Goal: Task Accomplishment & Management: Complete application form

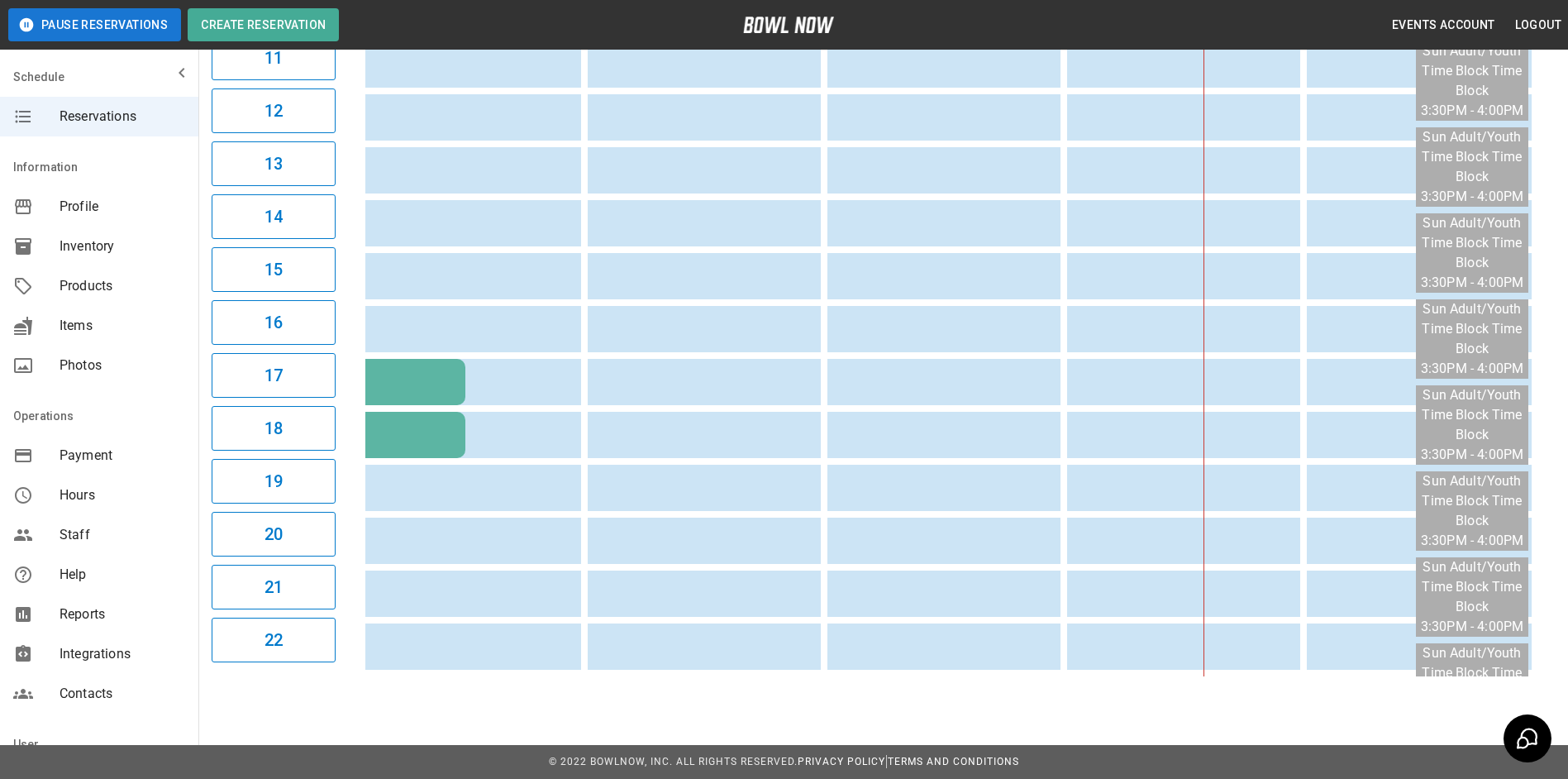
scroll to position [759, 0]
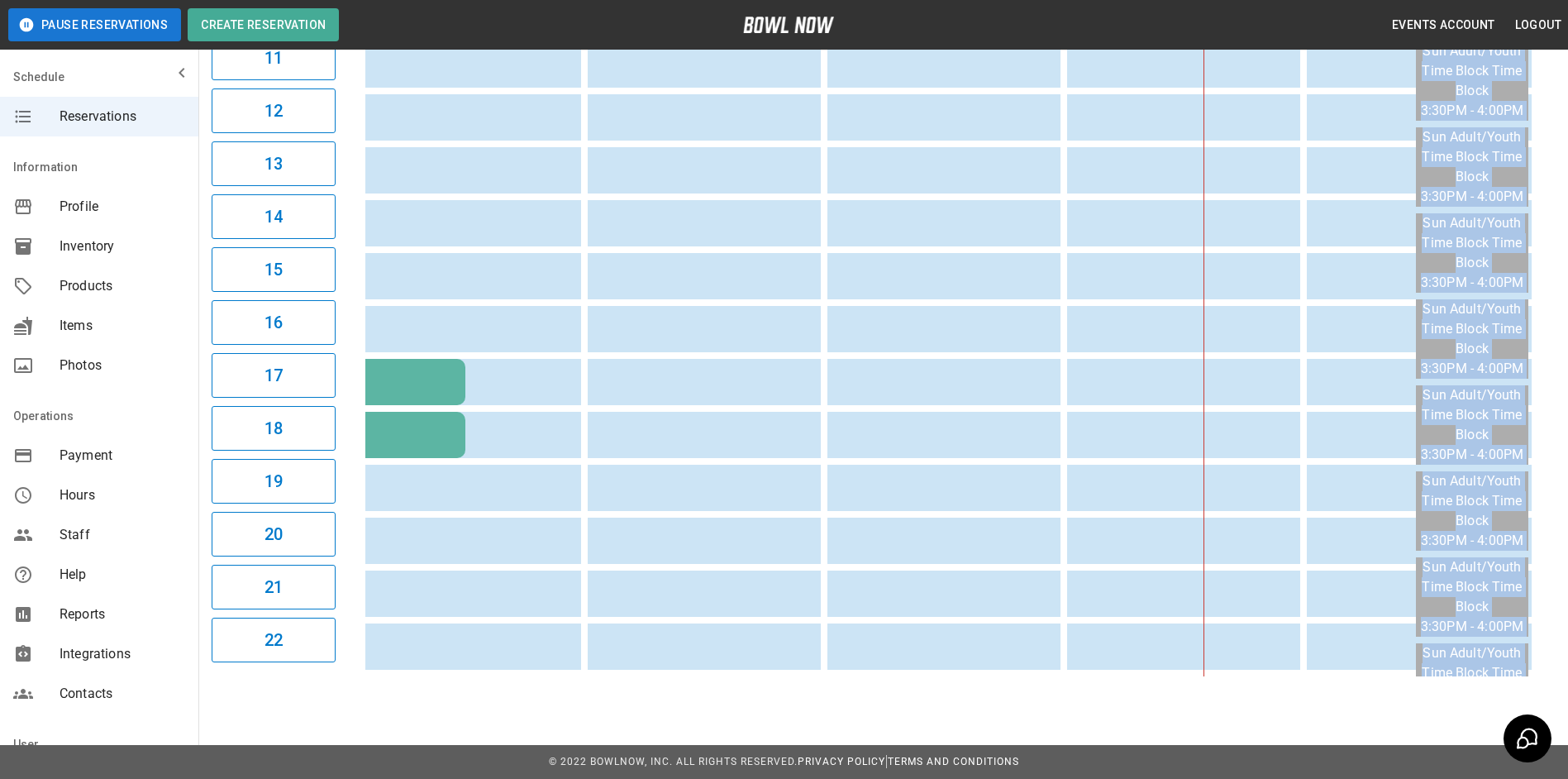
drag, startPoint x: 993, startPoint y: 685, endPoint x: 1006, endPoint y: 673, distance: 17.7
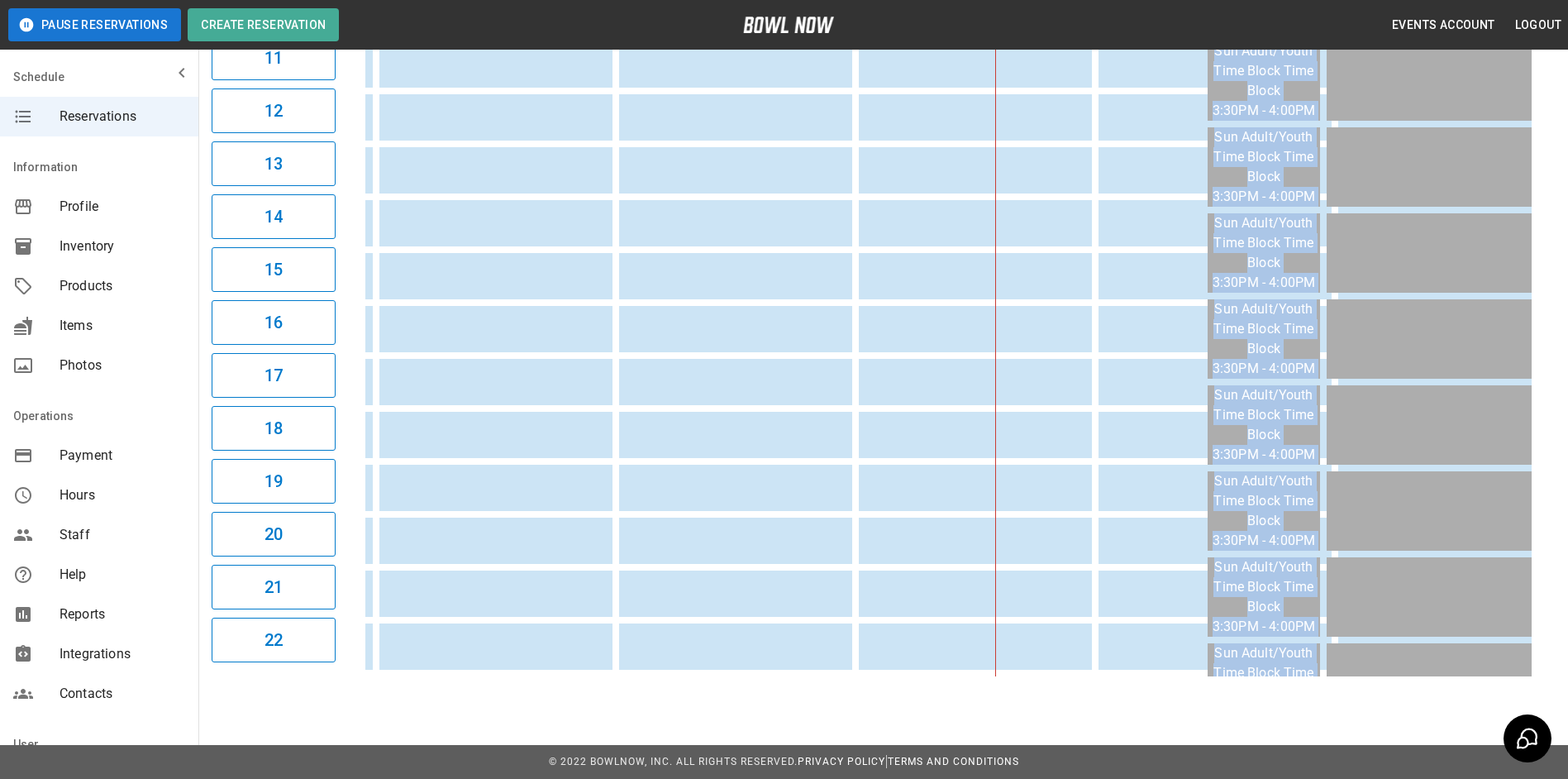
scroll to position [0, 718]
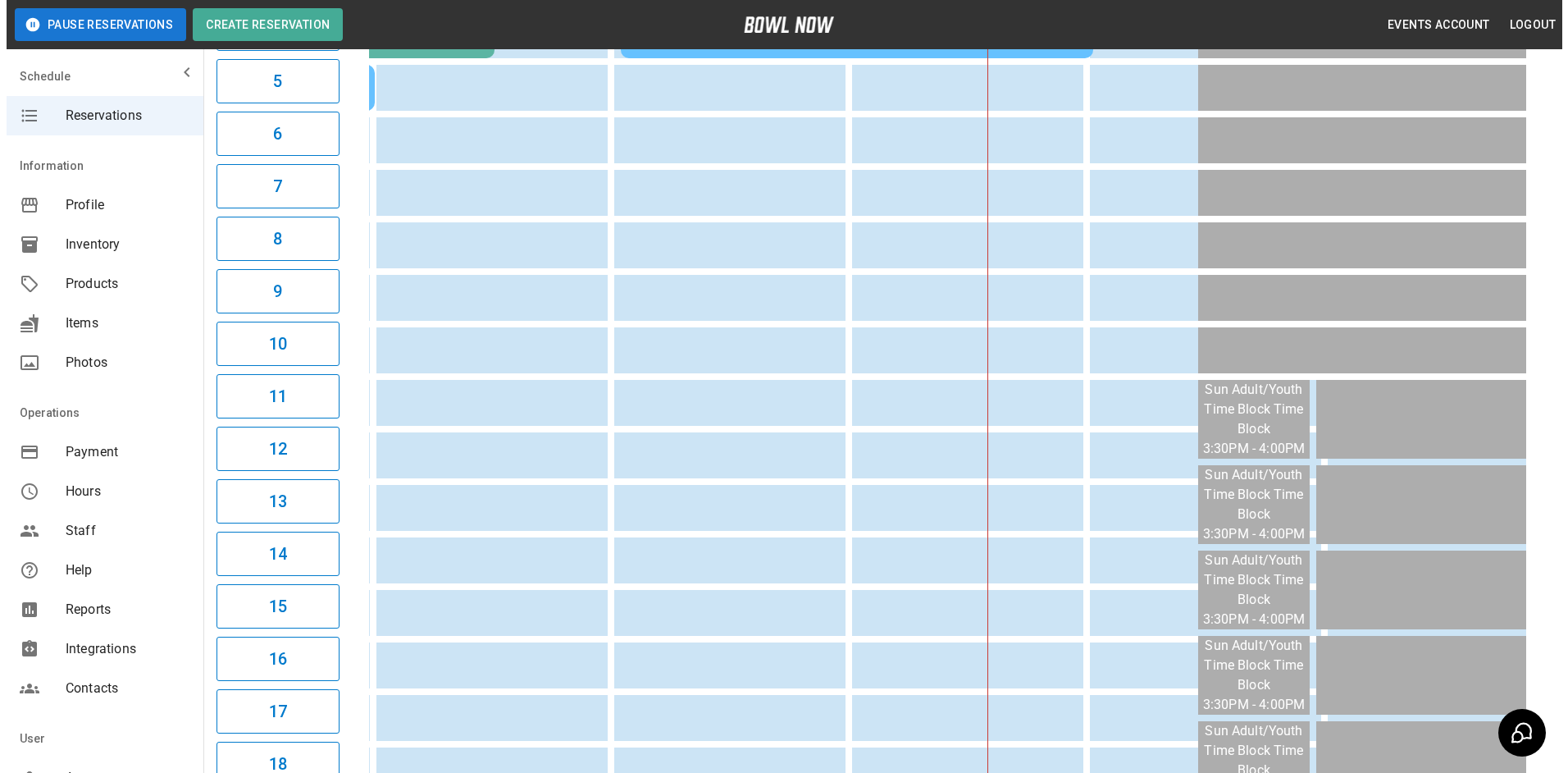
scroll to position [261, 0]
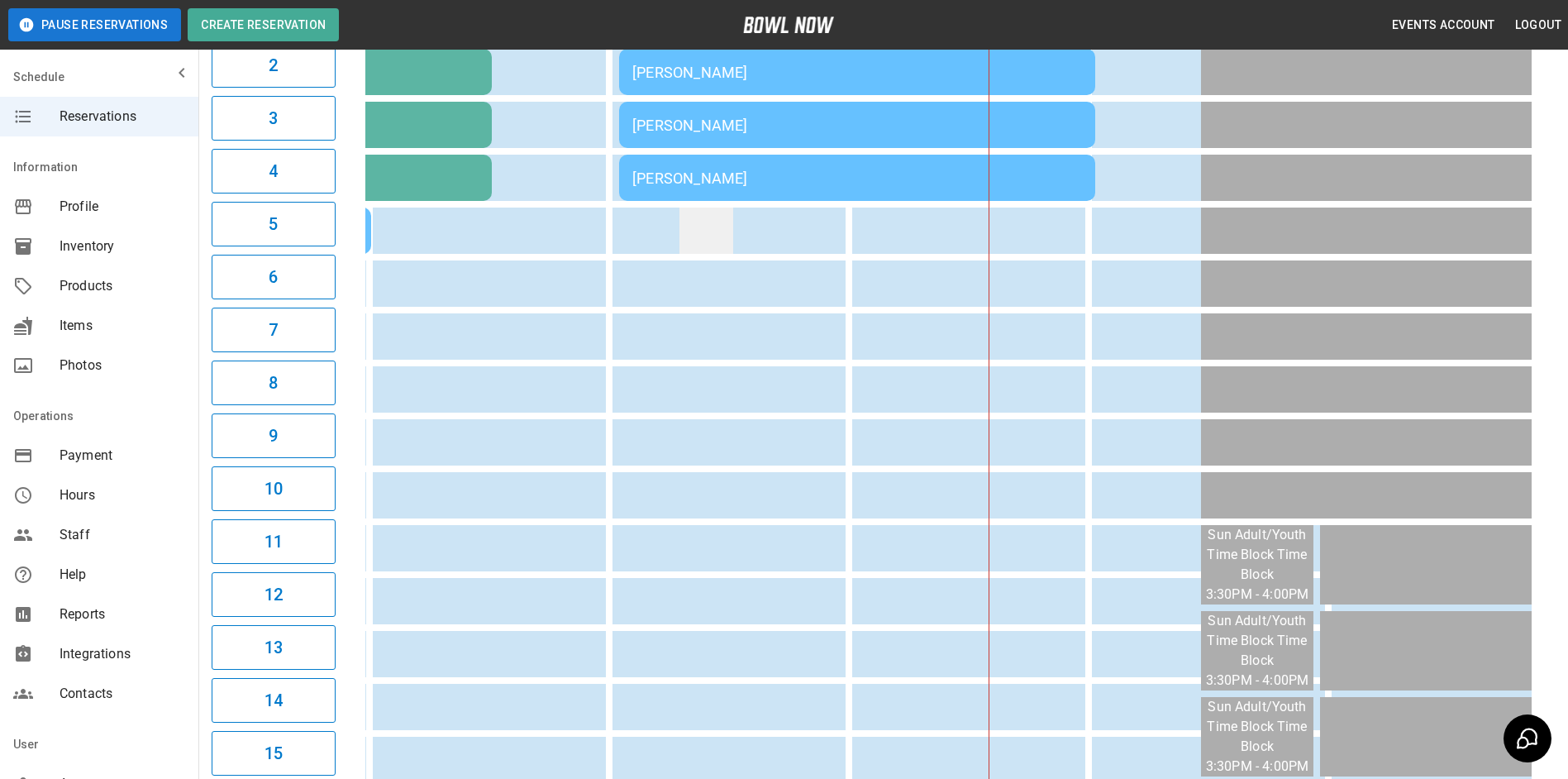
click at [714, 239] on td "sticky table" at bounding box center [706, 231] width 54 height 46
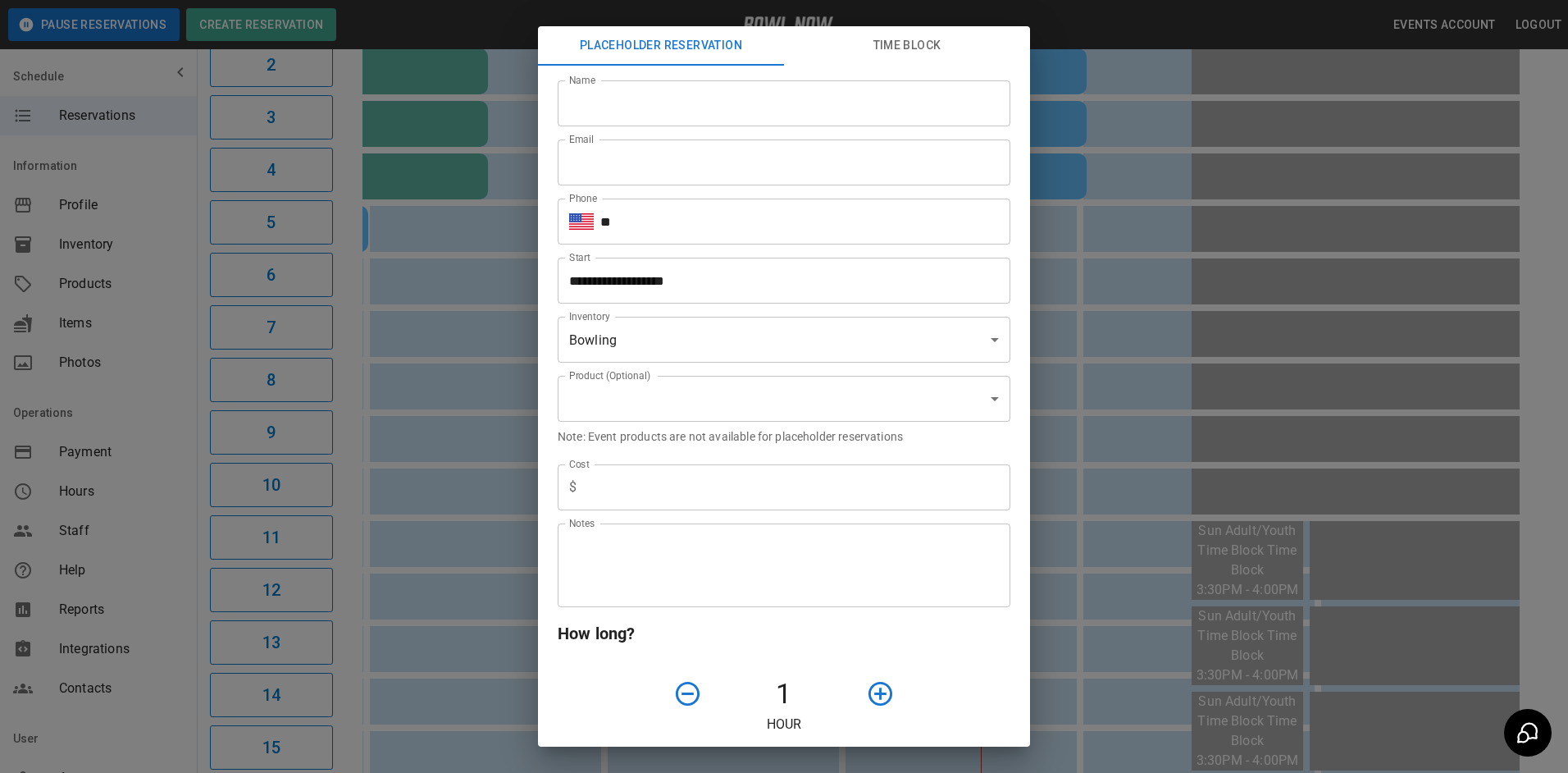
type input "**********"
click at [662, 112] on input "Name" at bounding box center [784, 103] width 453 height 46
type input "****"
drag, startPoint x: 658, startPoint y: 196, endPoint x: 659, endPoint y: 205, distance: 9.1
click at [658, 199] on div "Phone ​ ** Phone" at bounding box center [777, 215] width 466 height 59
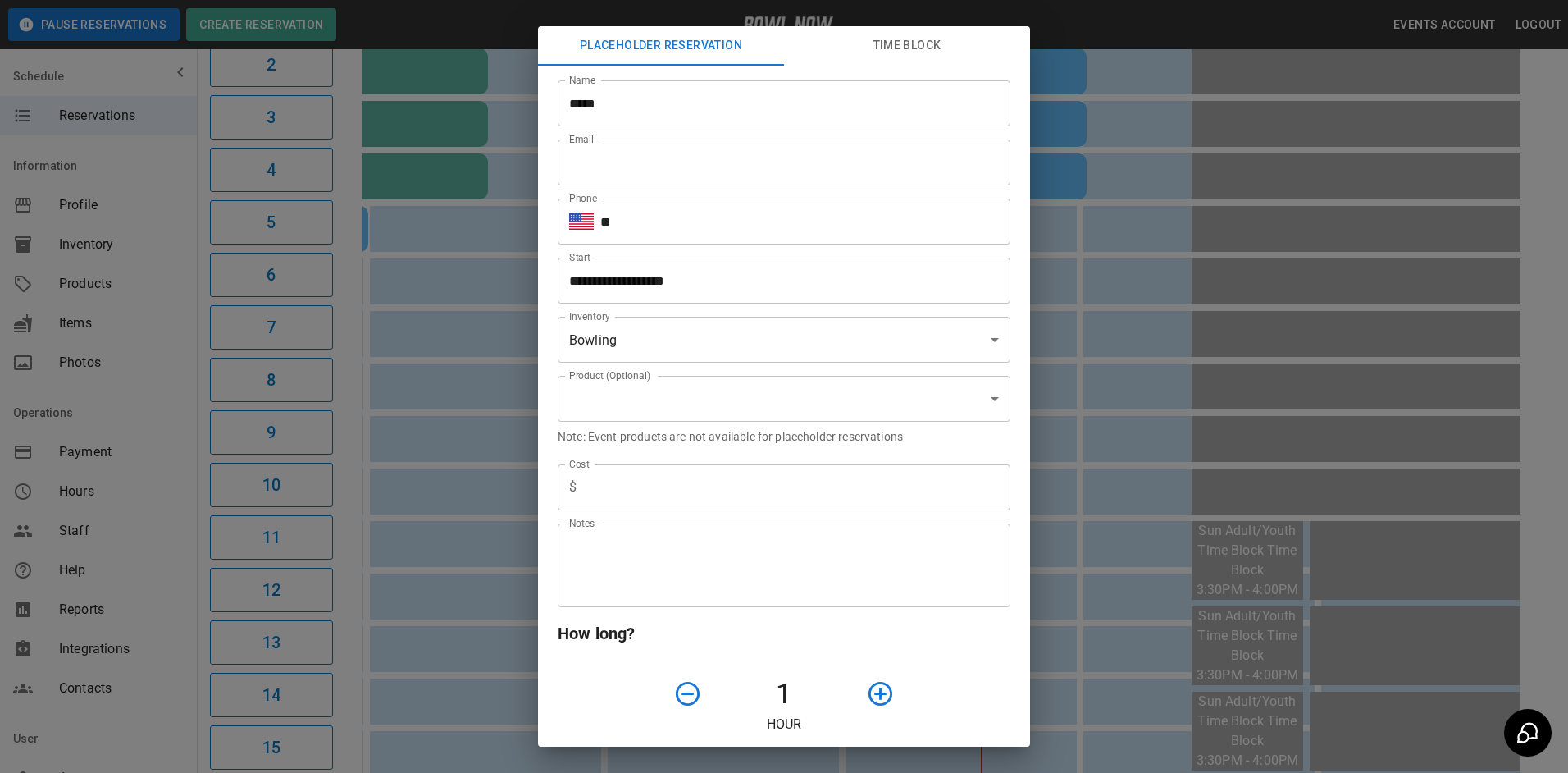
click at [661, 211] on input "**" at bounding box center [805, 221] width 410 height 46
type input "**********"
click at [735, 382] on body "**********" at bounding box center [784, 495] width 1568 height 1513
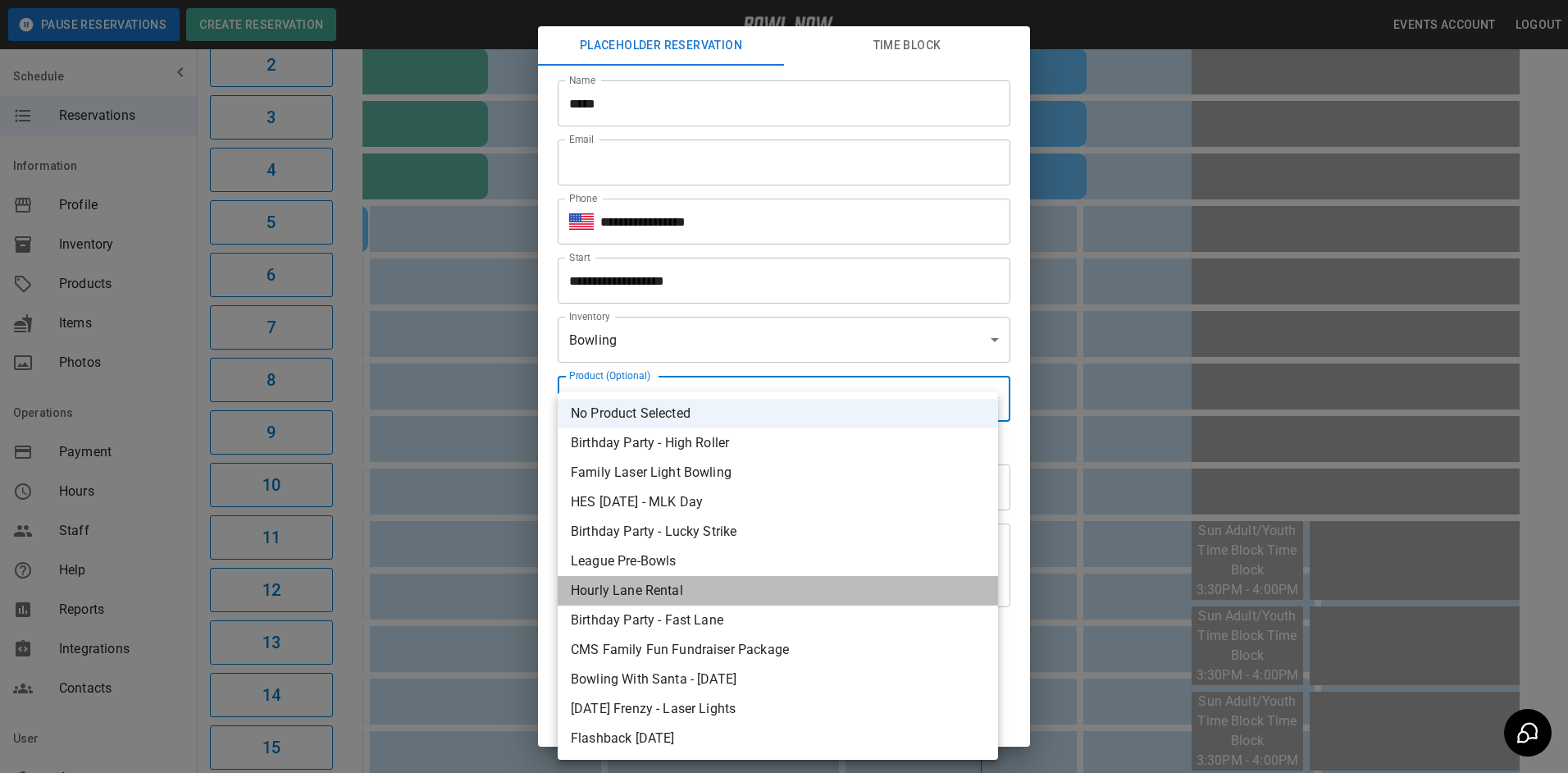
click at [690, 589] on li "Hourly Lane Rental" at bounding box center [777, 591] width 440 height 30
type input "**********"
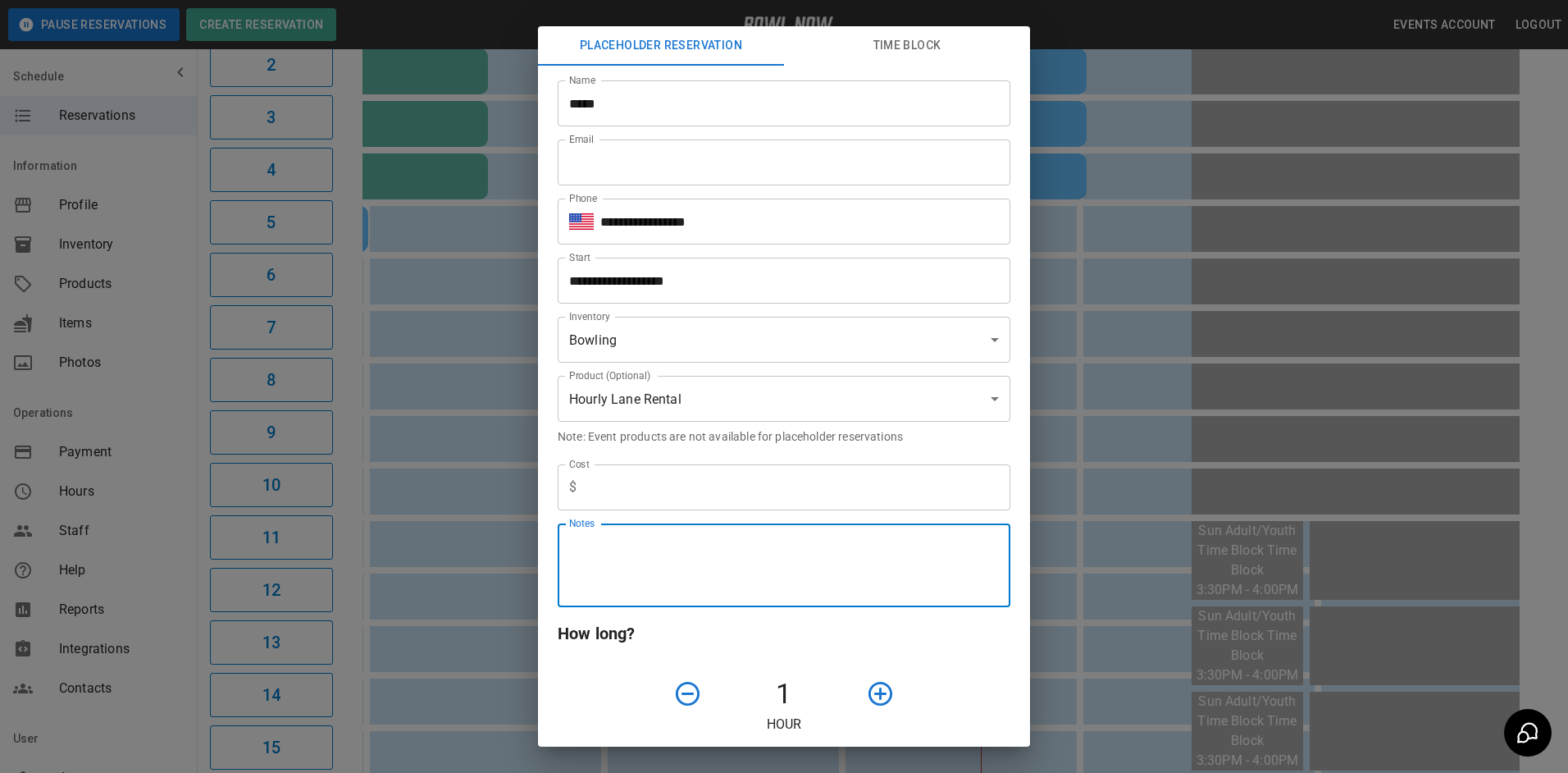
drag, startPoint x: 703, startPoint y: 558, endPoint x: 714, endPoint y: 559, distance: 11.0
click at [711, 557] on textarea "Notes" at bounding box center [784, 565] width 430 height 57
type textarea "********"
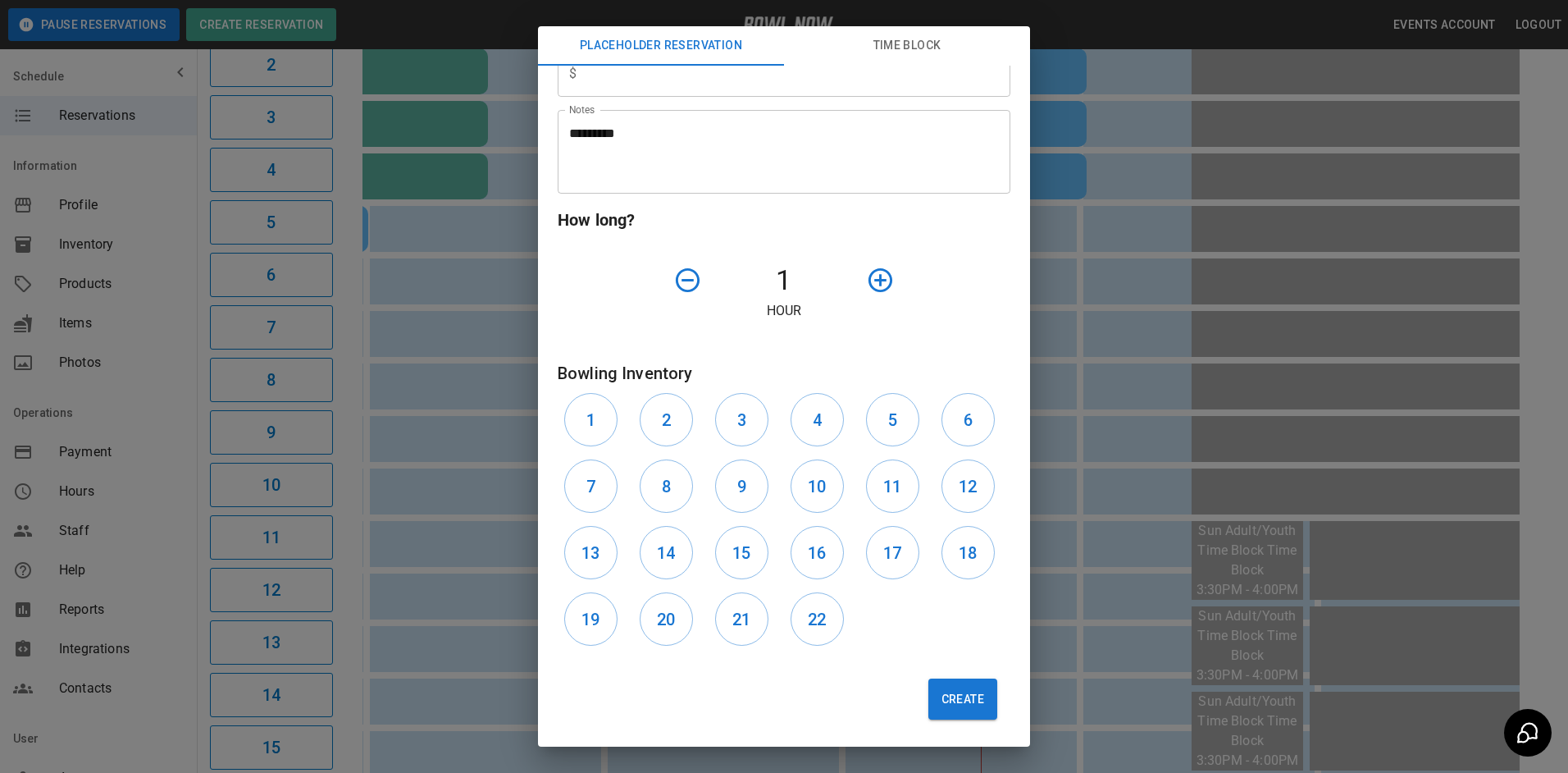
scroll to position [409, 0]
drag, startPoint x: 978, startPoint y: 695, endPoint x: 987, endPoint y: 681, distance: 16.6
click at [983, 688] on button "Create" at bounding box center [963, 703] width 69 height 41
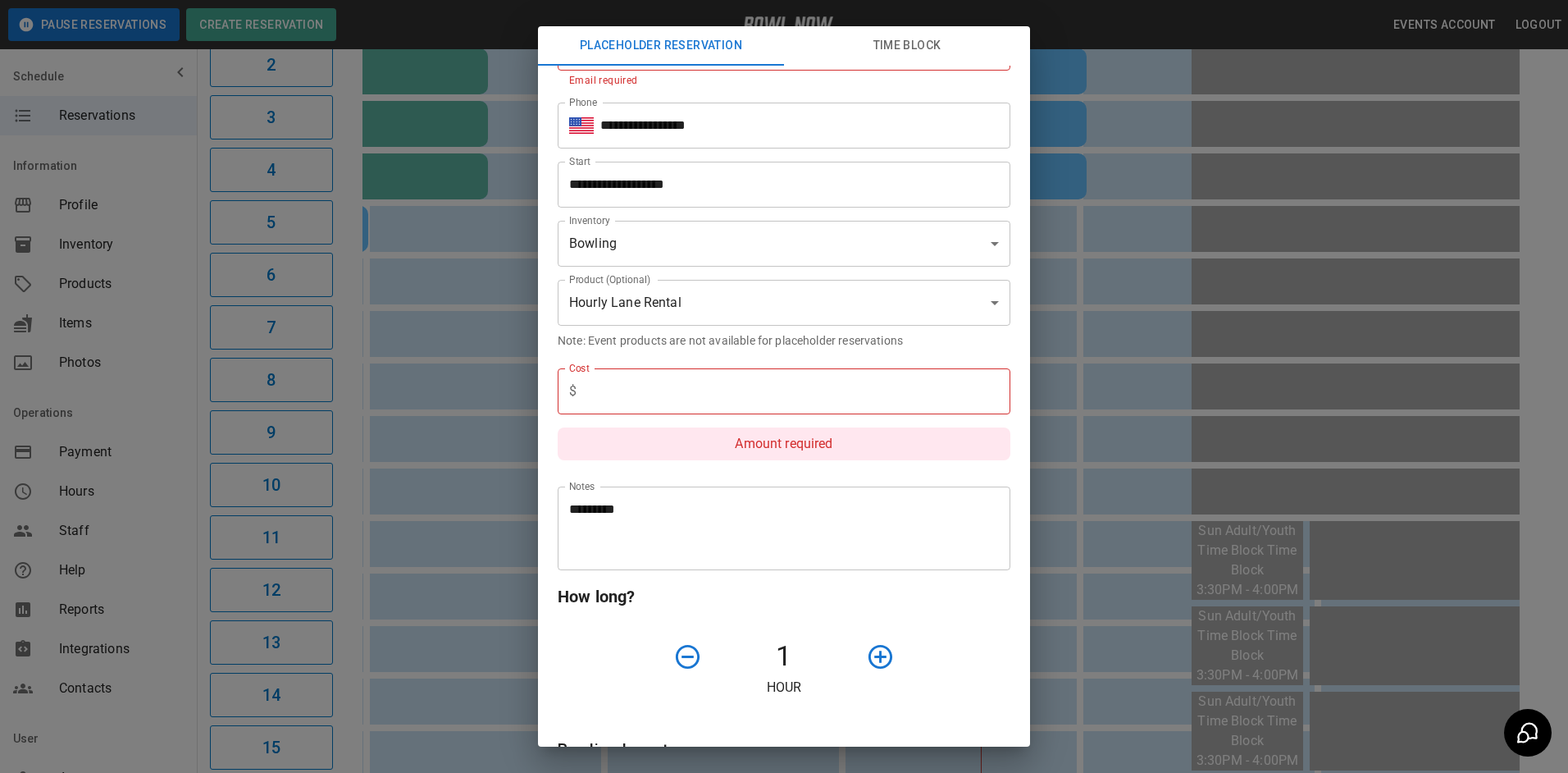
scroll to position [100, 0]
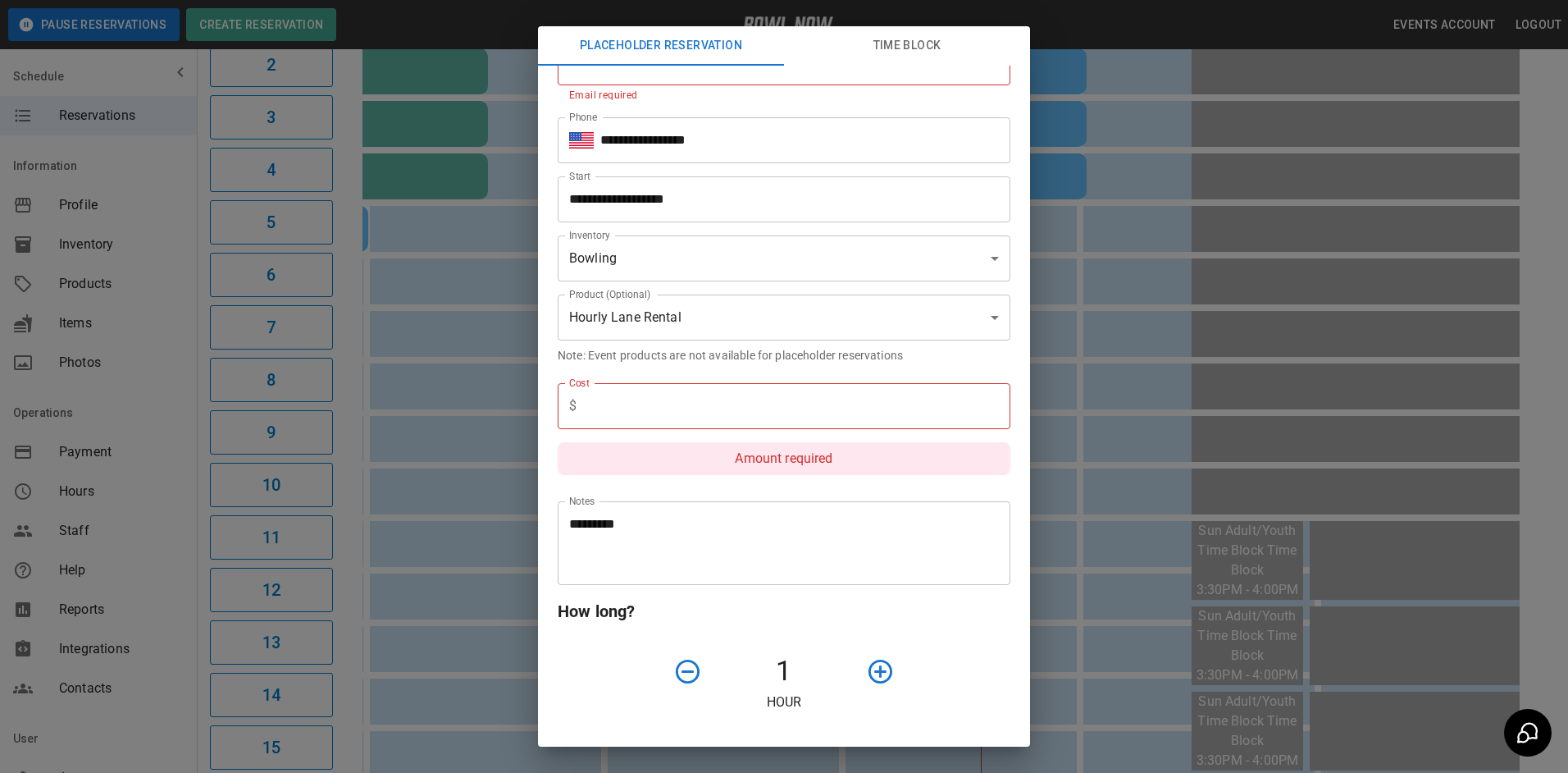
drag, startPoint x: 833, startPoint y: 400, endPoint x: 829, endPoint y: 412, distance: 12.6
click at [829, 412] on input "text" at bounding box center [797, 406] width 427 height 46
type input "***"
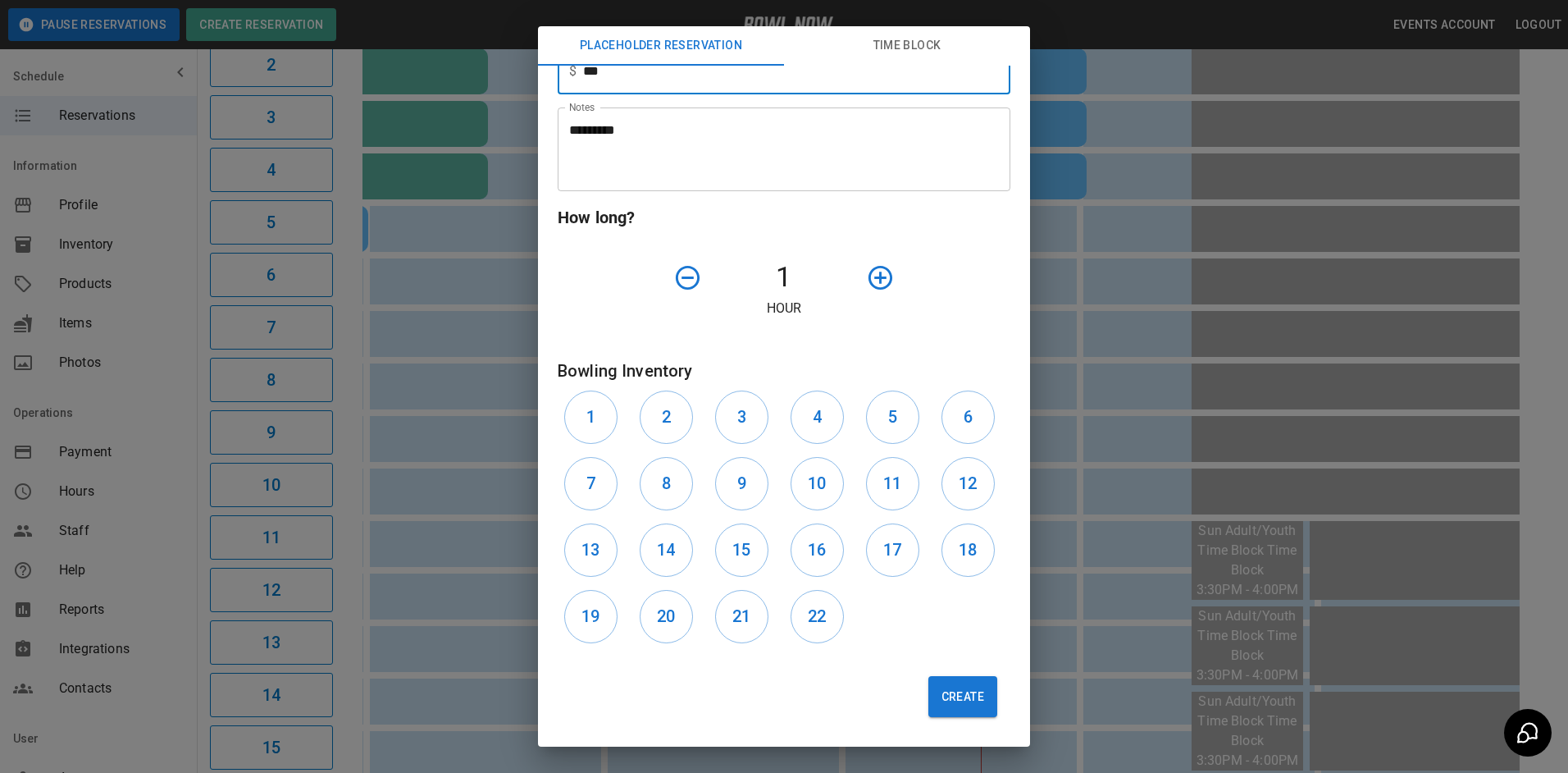
scroll to position [437, 0]
drag, startPoint x: 959, startPoint y: 710, endPoint x: 958, endPoint y: 694, distance: 16.0
click at [959, 708] on button "Create" at bounding box center [963, 696] width 69 height 41
drag, startPoint x: 945, startPoint y: 684, endPoint x: 945, endPoint y: 676, distance: 8.0
click at [945, 680] on button "Create" at bounding box center [963, 696] width 69 height 41
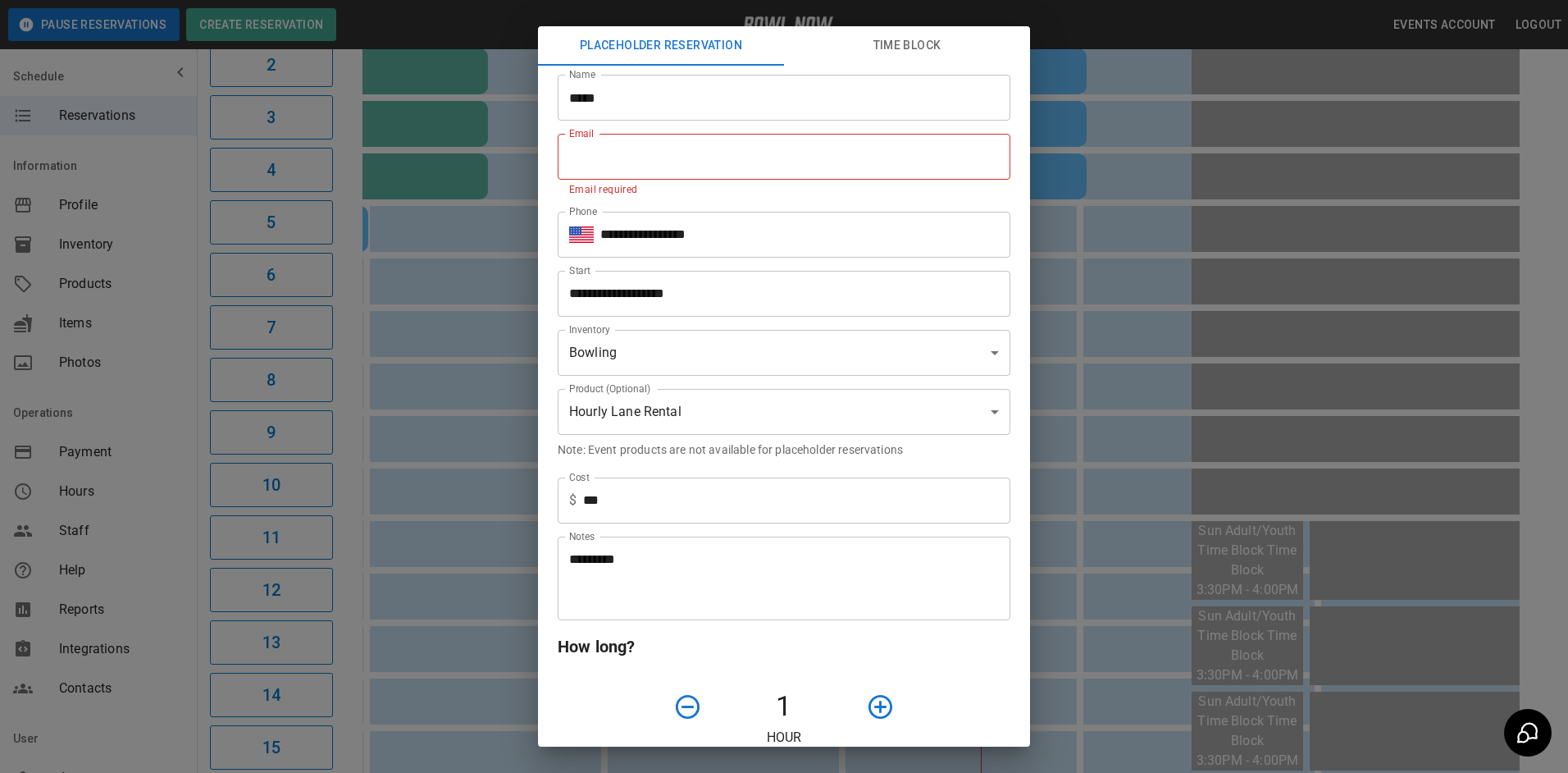
scroll to position [0, 0]
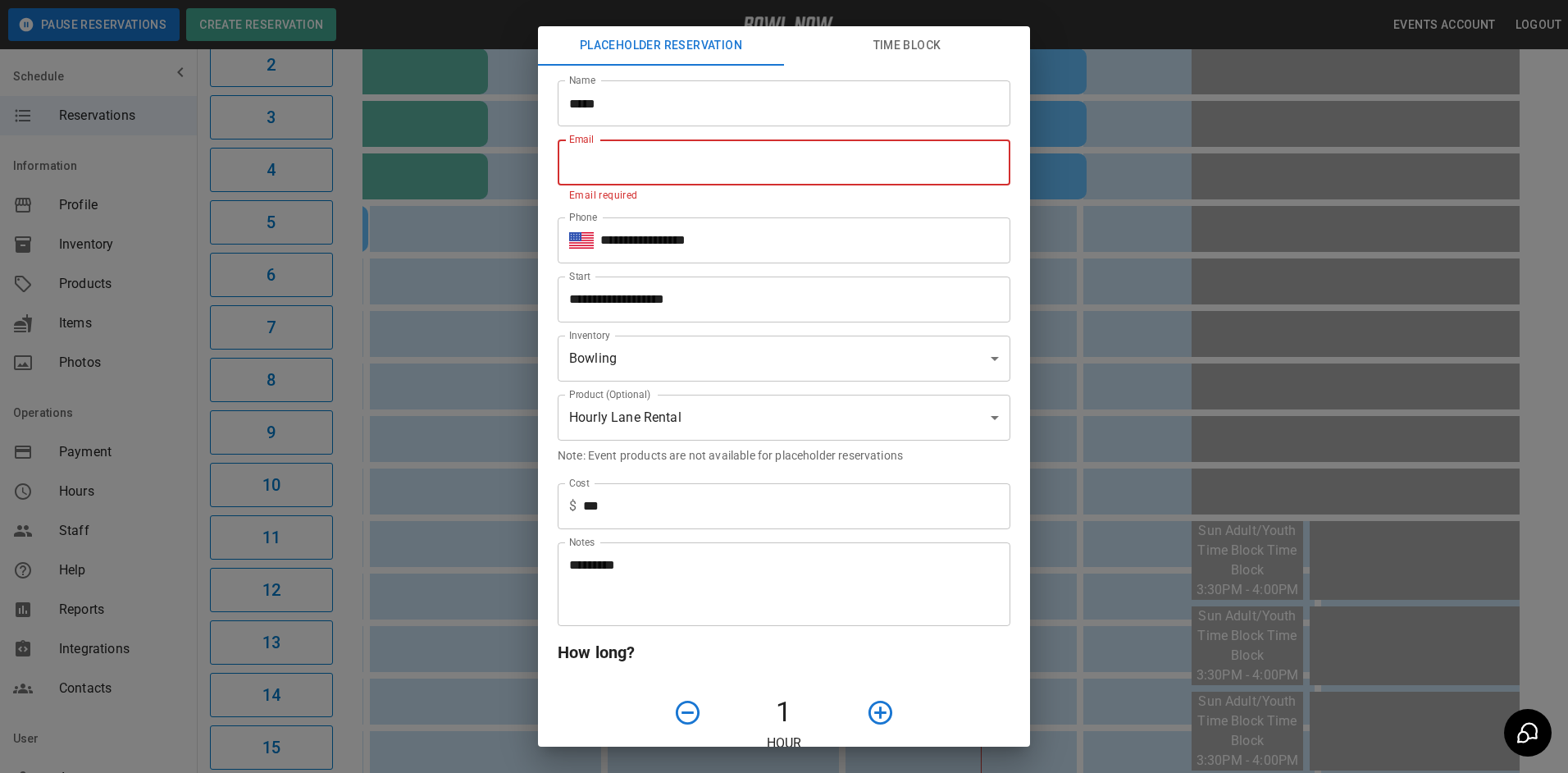
drag, startPoint x: 612, startPoint y: 152, endPoint x: 665, endPoint y: 180, distance: 59.9
click at [642, 171] on input "Email" at bounding box center [784, 162] width 453 height 46
type input "**********"
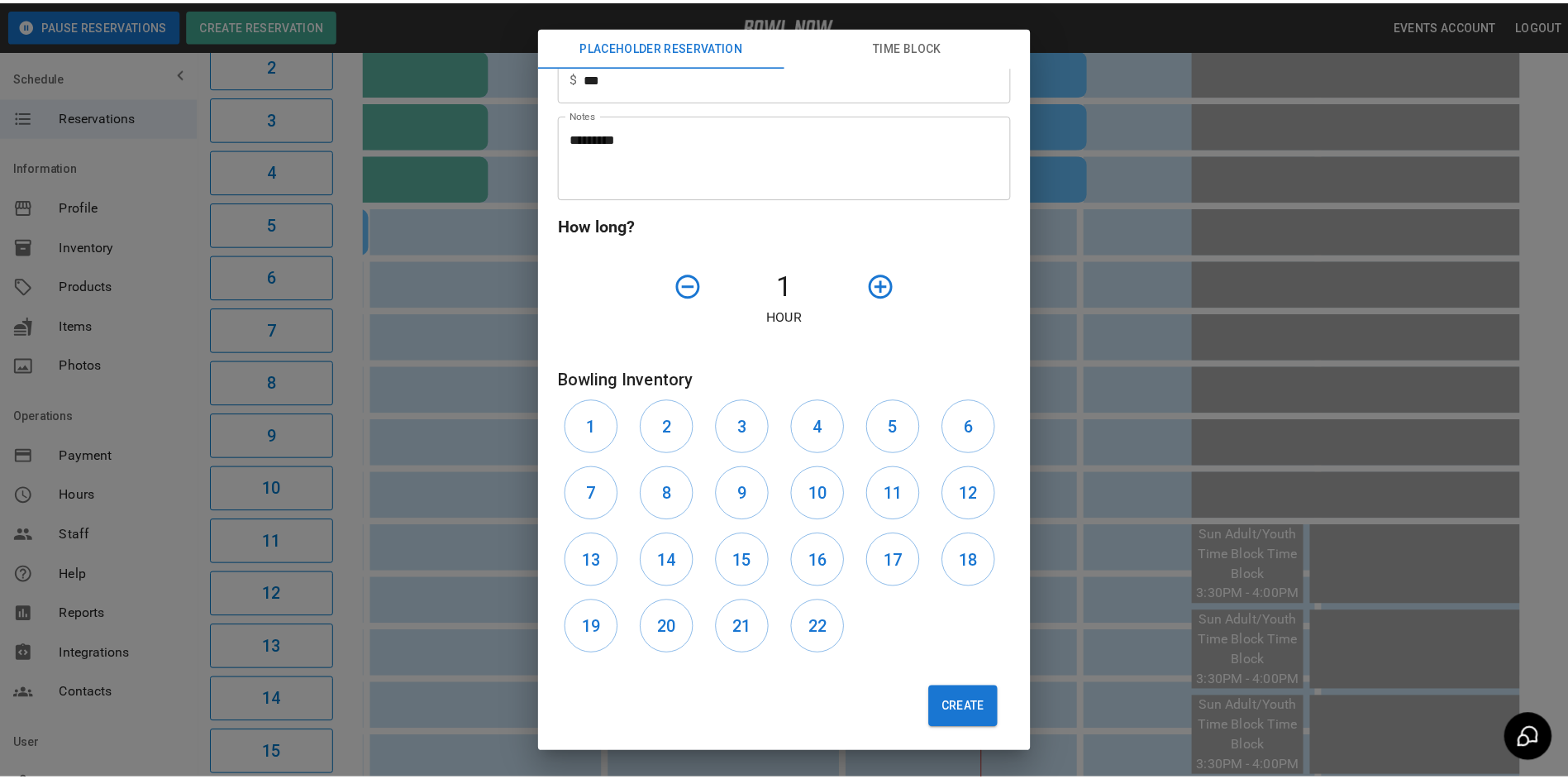
scroll to position [421, 0]
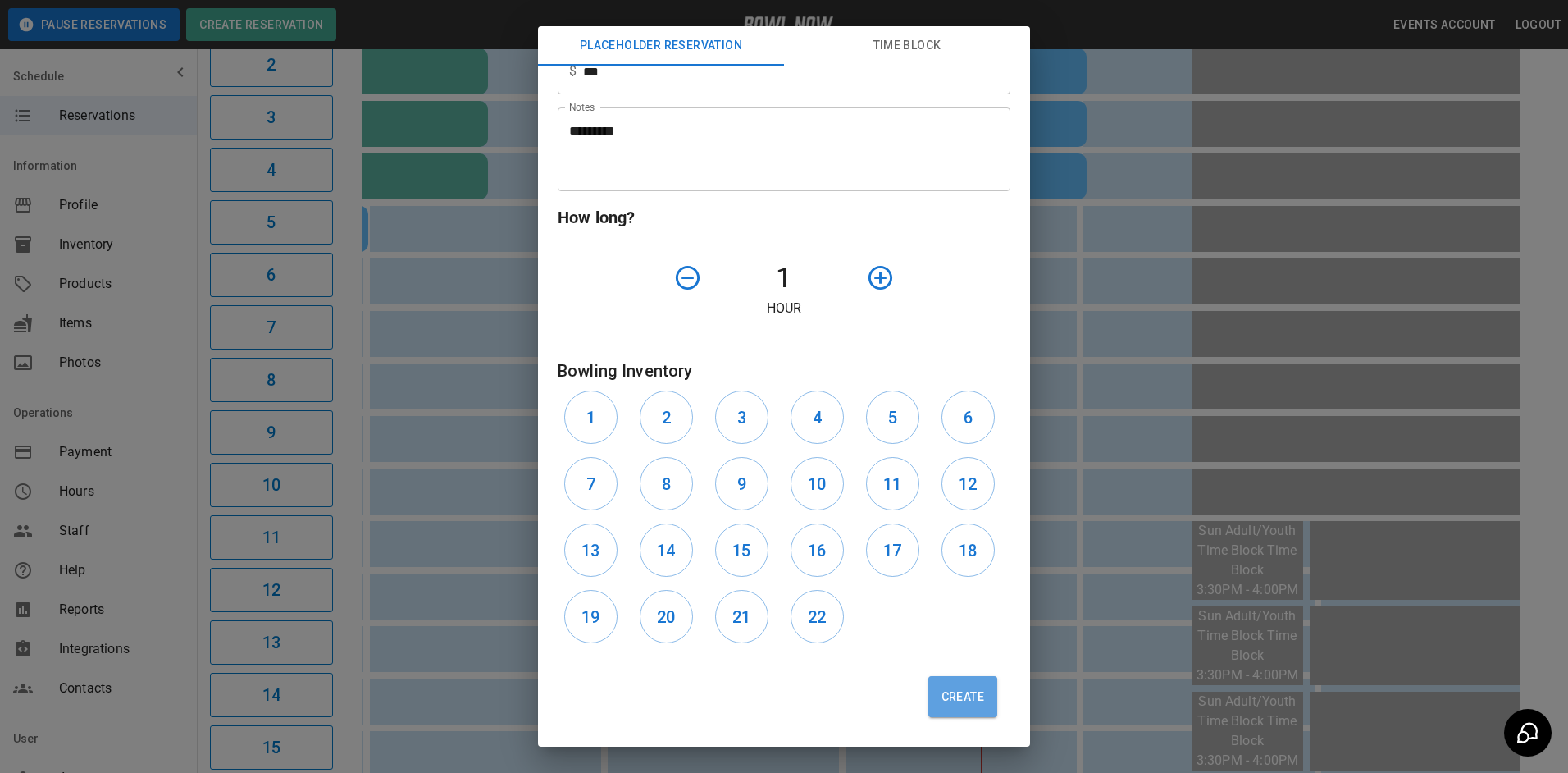
click at [938, 681] on button "Create" at bounding box center [963, 696] width 69 height 41
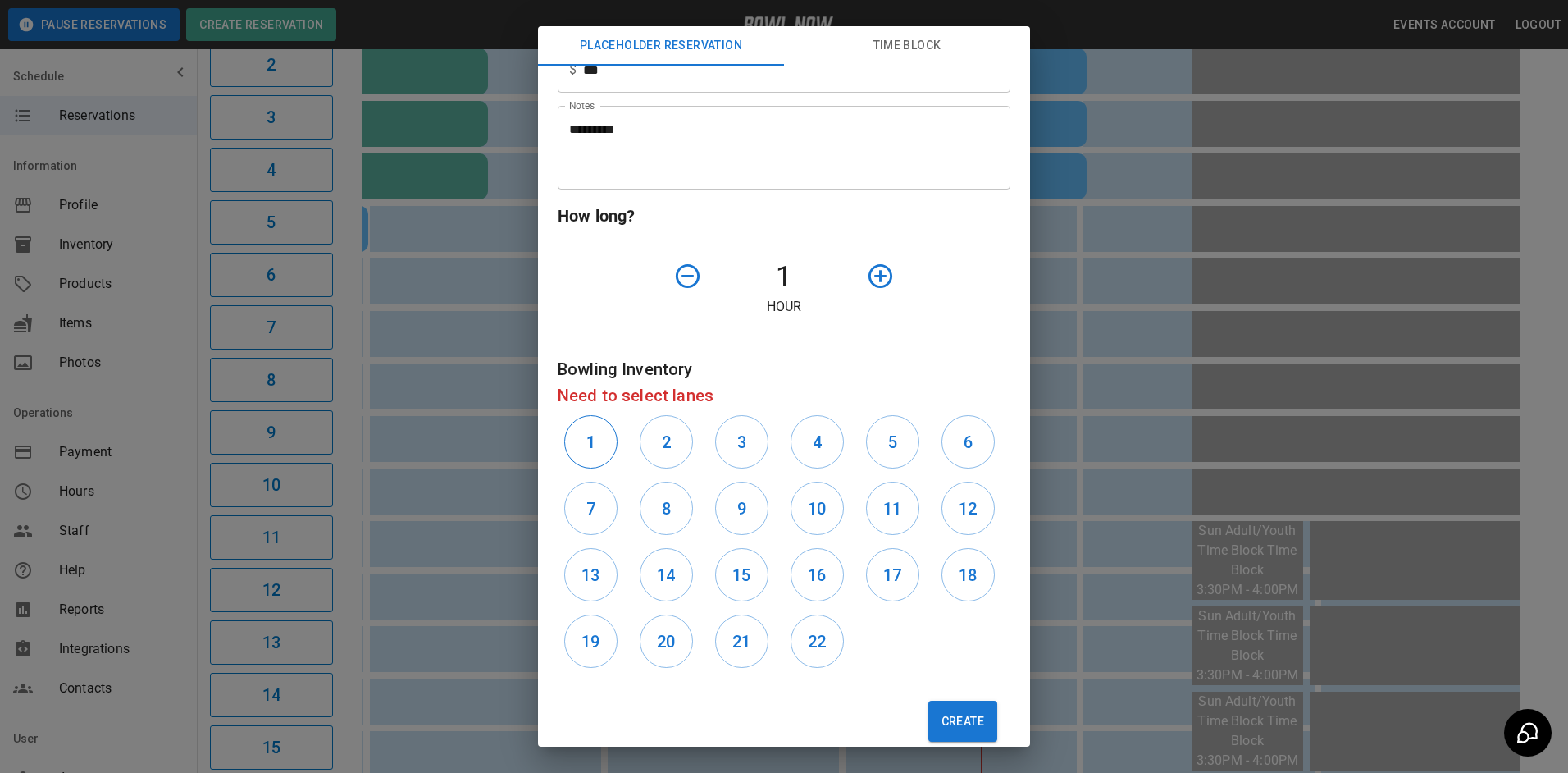
click at [602, 433] on button "1" at bounding box center [591, 441] width 53 height 53
drag, startPoint x: 931, startPoint y: 712, endPoint x: 929, endPoint y: 703, distance: 9.2
click at [929, 709] on button "Create" at bounding box center [963, 721] width 69 height 41
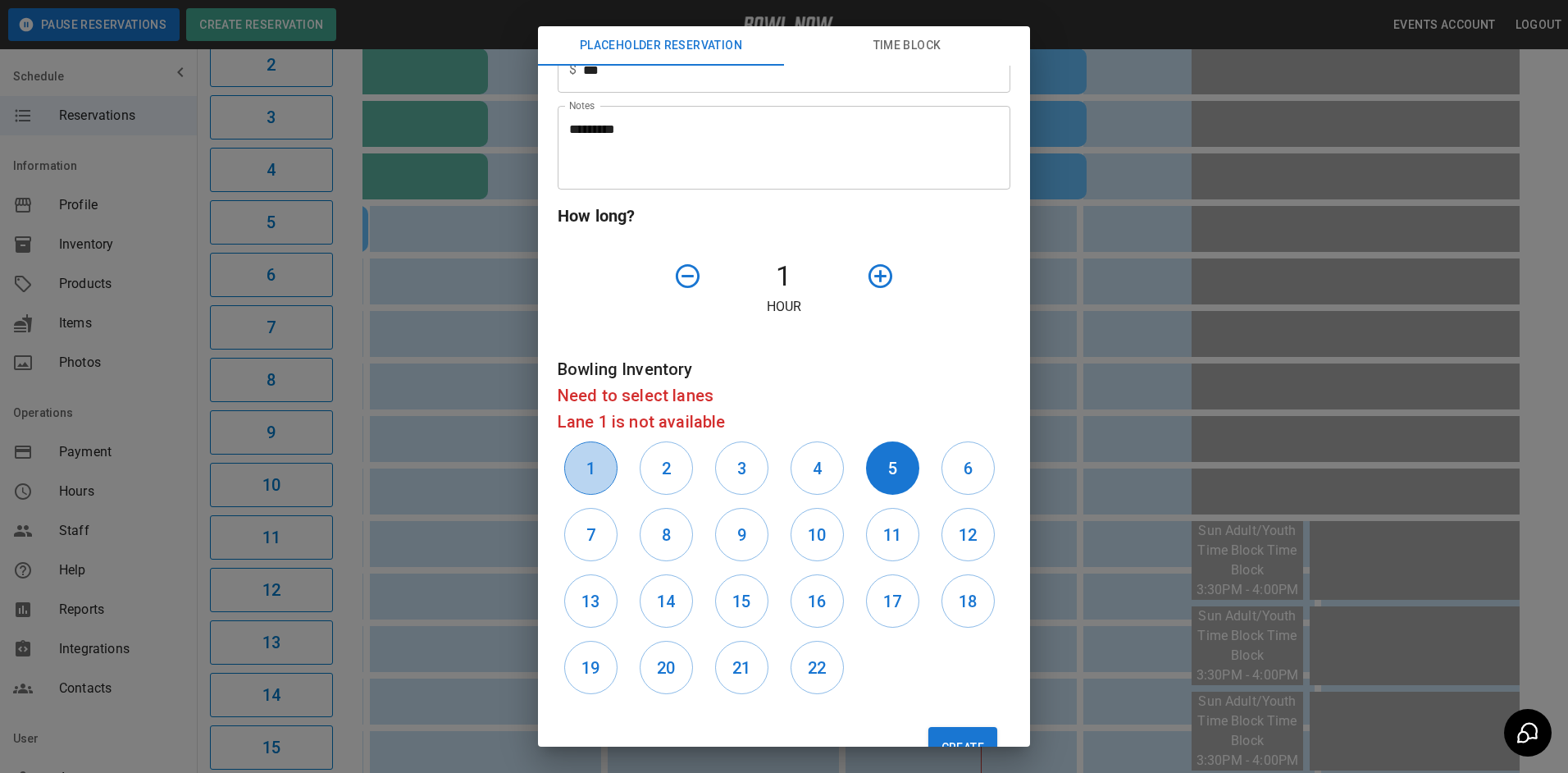
click at [596, 472] on h6 "1" at bounding box center [591, 468] width 9 height 26
click at [935, 731] on button "Create" at bounding box center [963, 747] width 69 height 41
click at [874, 475] on button "5" at bounding box center [892, 467] width 53 height 53
click at [889, 487] on button "5" at bounding box center [892, 467] width 53 height 53
click at [954, 741] on button "Create" at bounding box center [963, 747] width 69 height 41
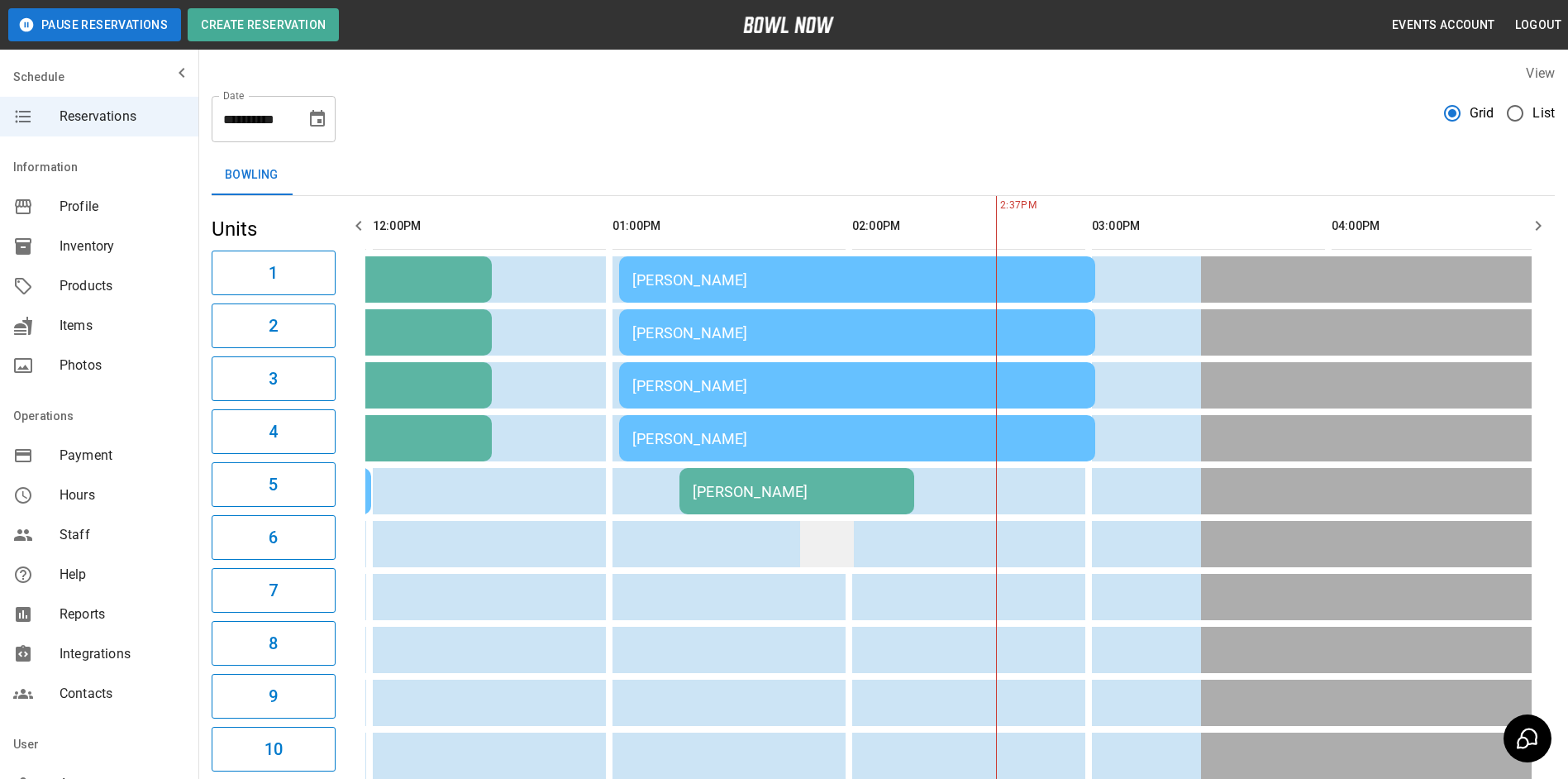
scroll to position [0, 0]
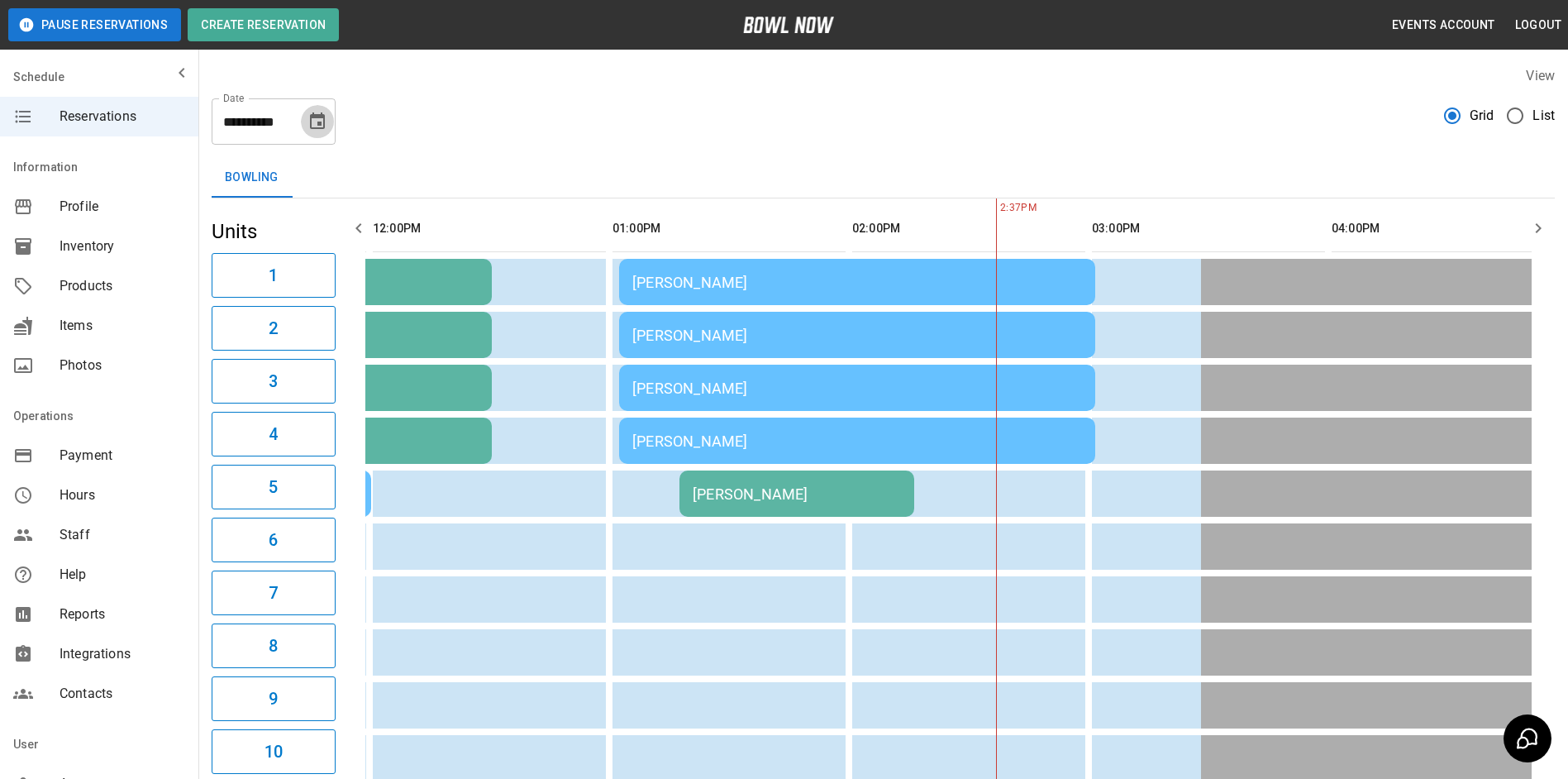
click at [319, 123] on icon "Choose date, selected date is Oct 5, 2025" at bounding box center [317, 120] width 14 height 16
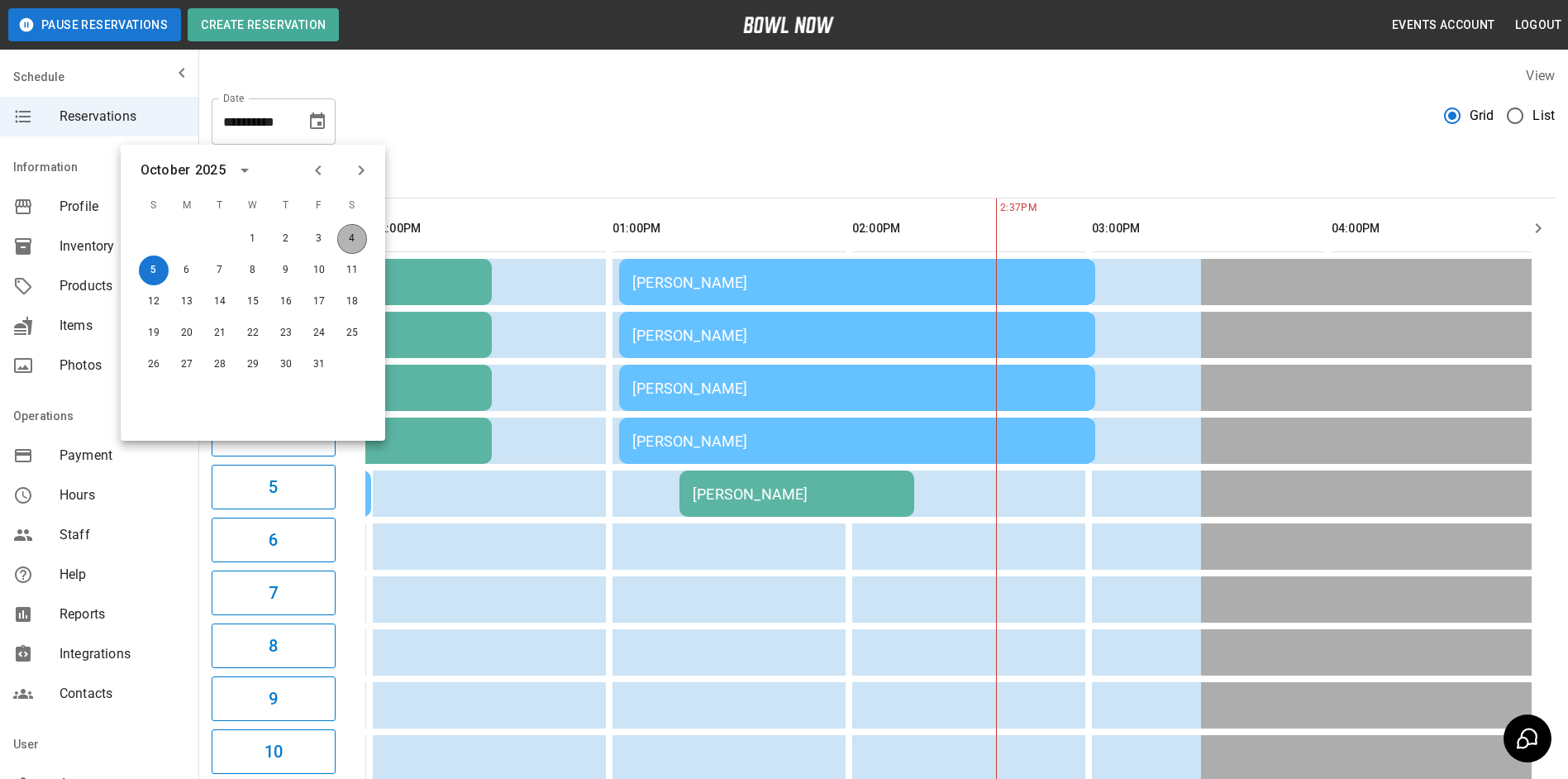
click at [352, 235] on button "4" at bounding box center [352, 238] width 30 height 30
click at [352, 238] on button "4" at bounding box center [352, 238] width 30 height 30
type input "**********"
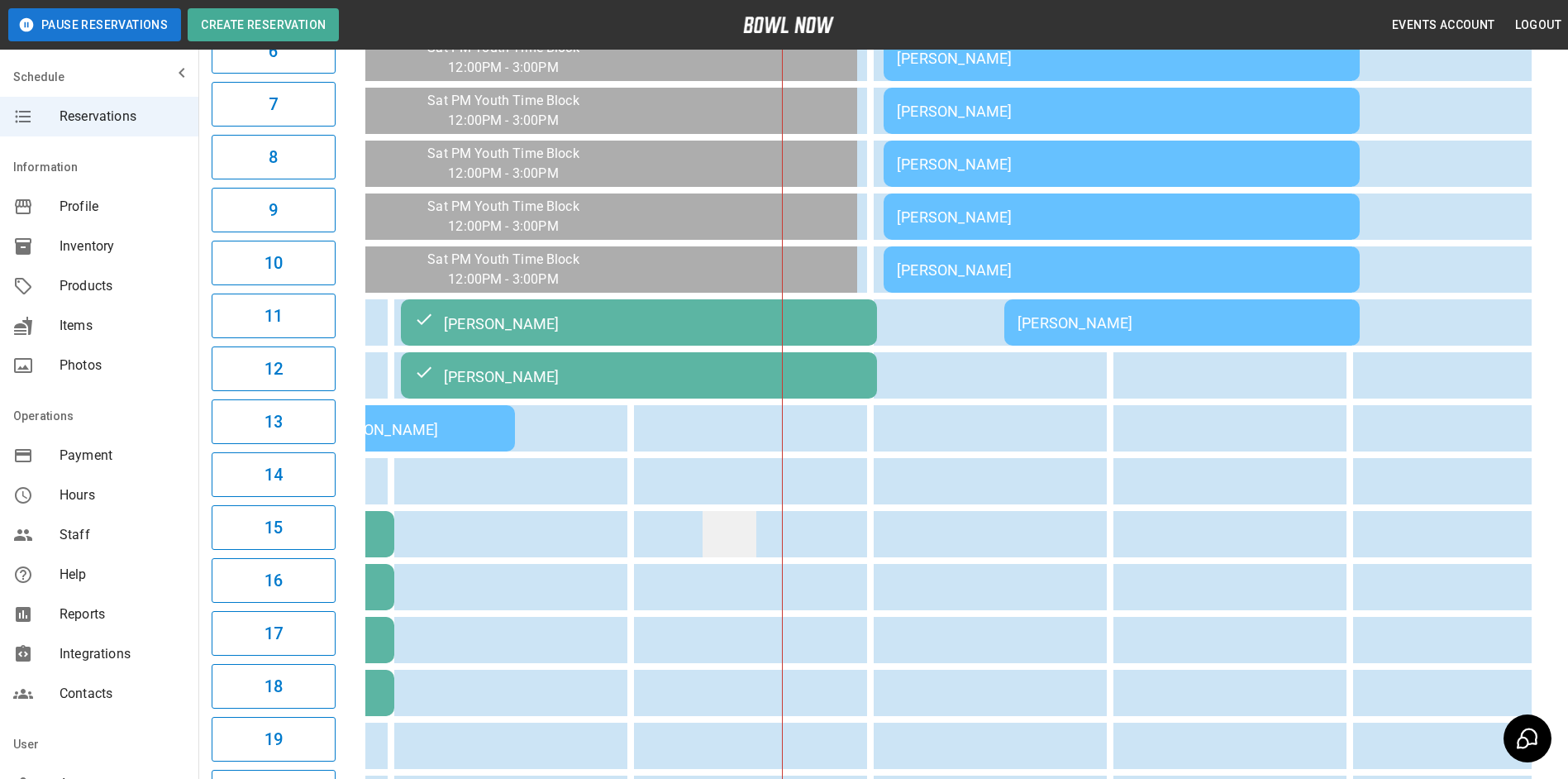
drag, startPoint x: 756, startPoint y: 586, endPoint x: 753, endPoint y: 578, distance: 8.5
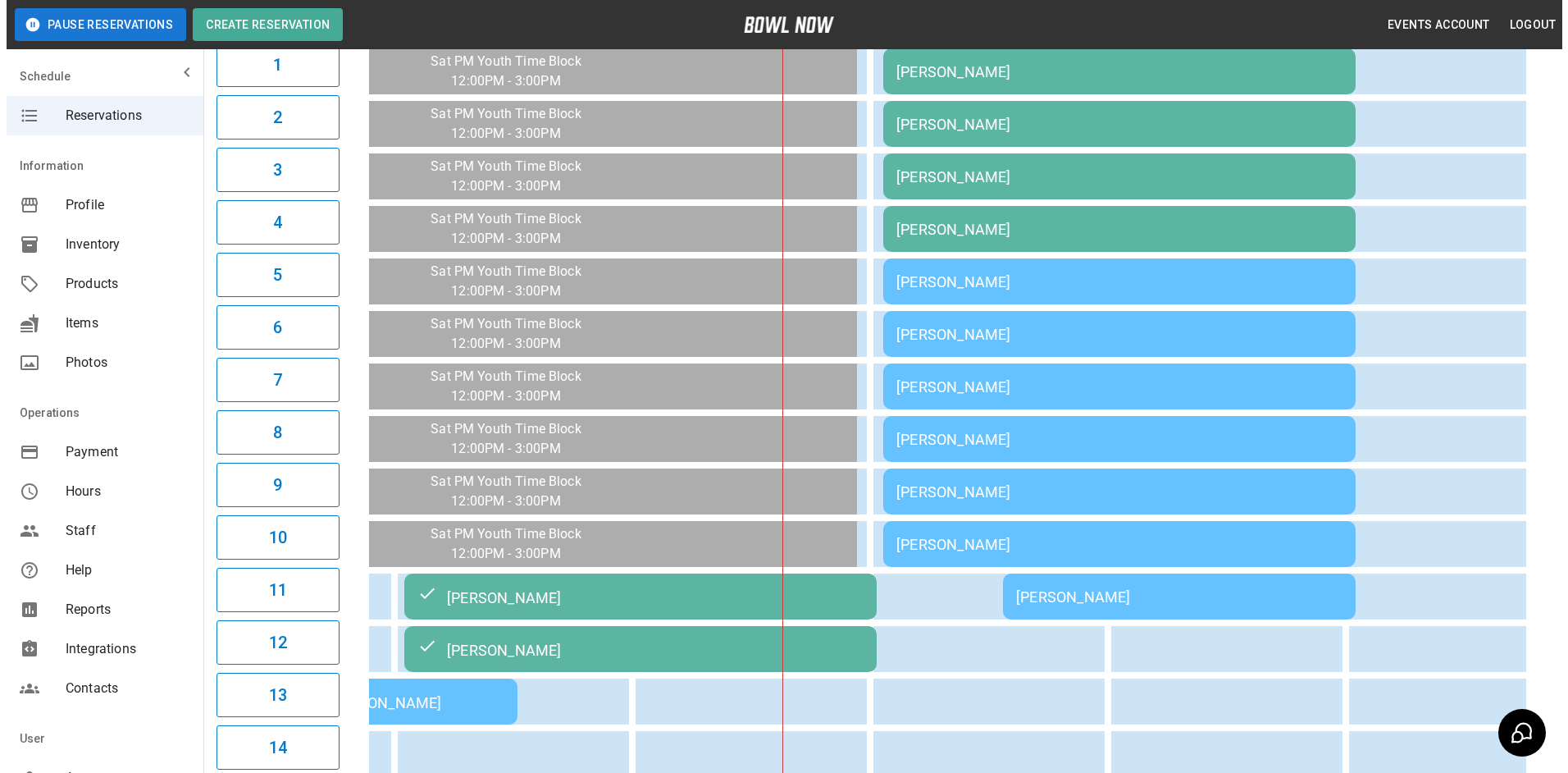
scroll to position [179, 0]
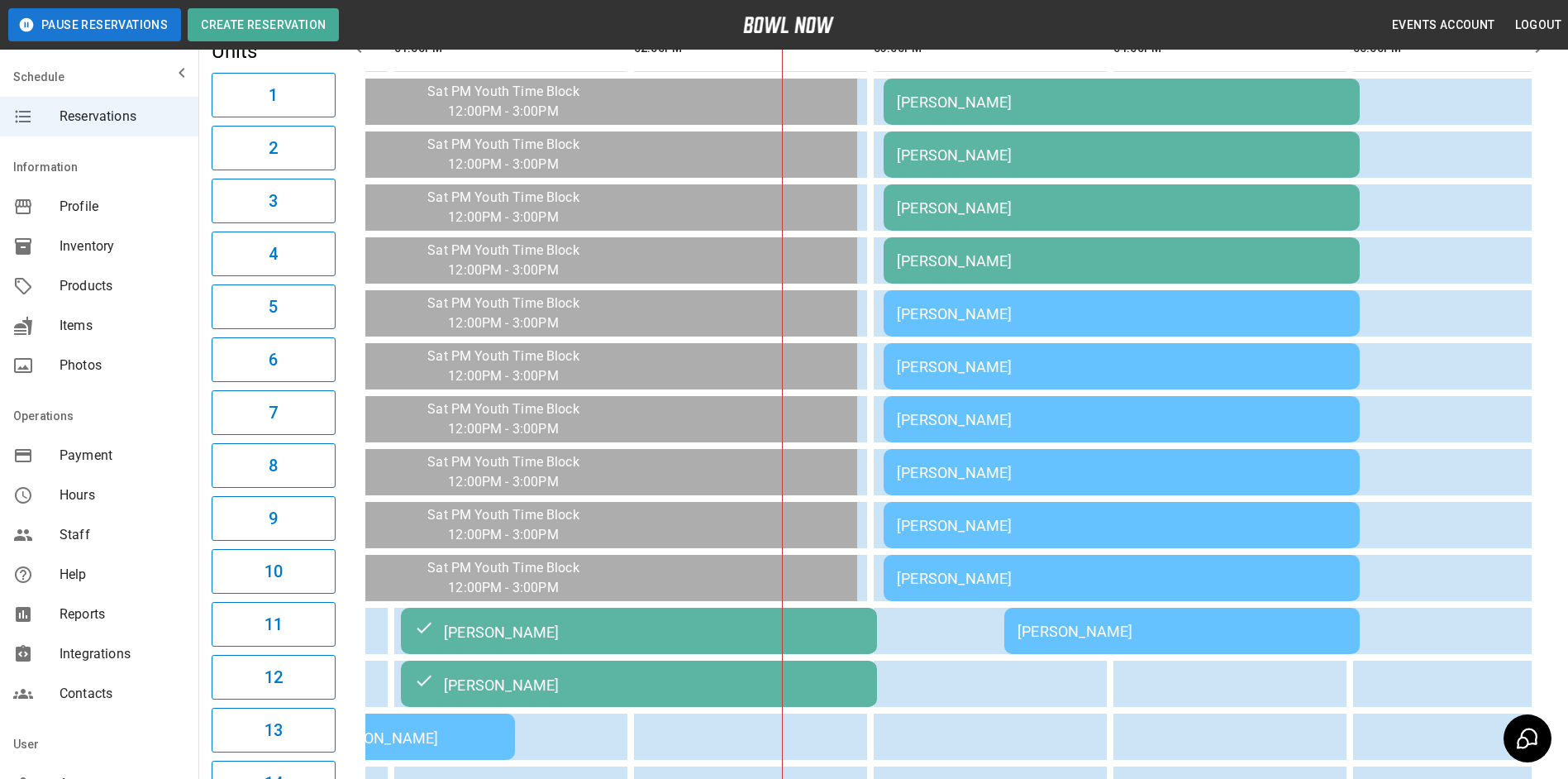
click at [1049, 172] on td "[PERSON_NAME]" at bounding box center [1121, 154] width 476 height 46
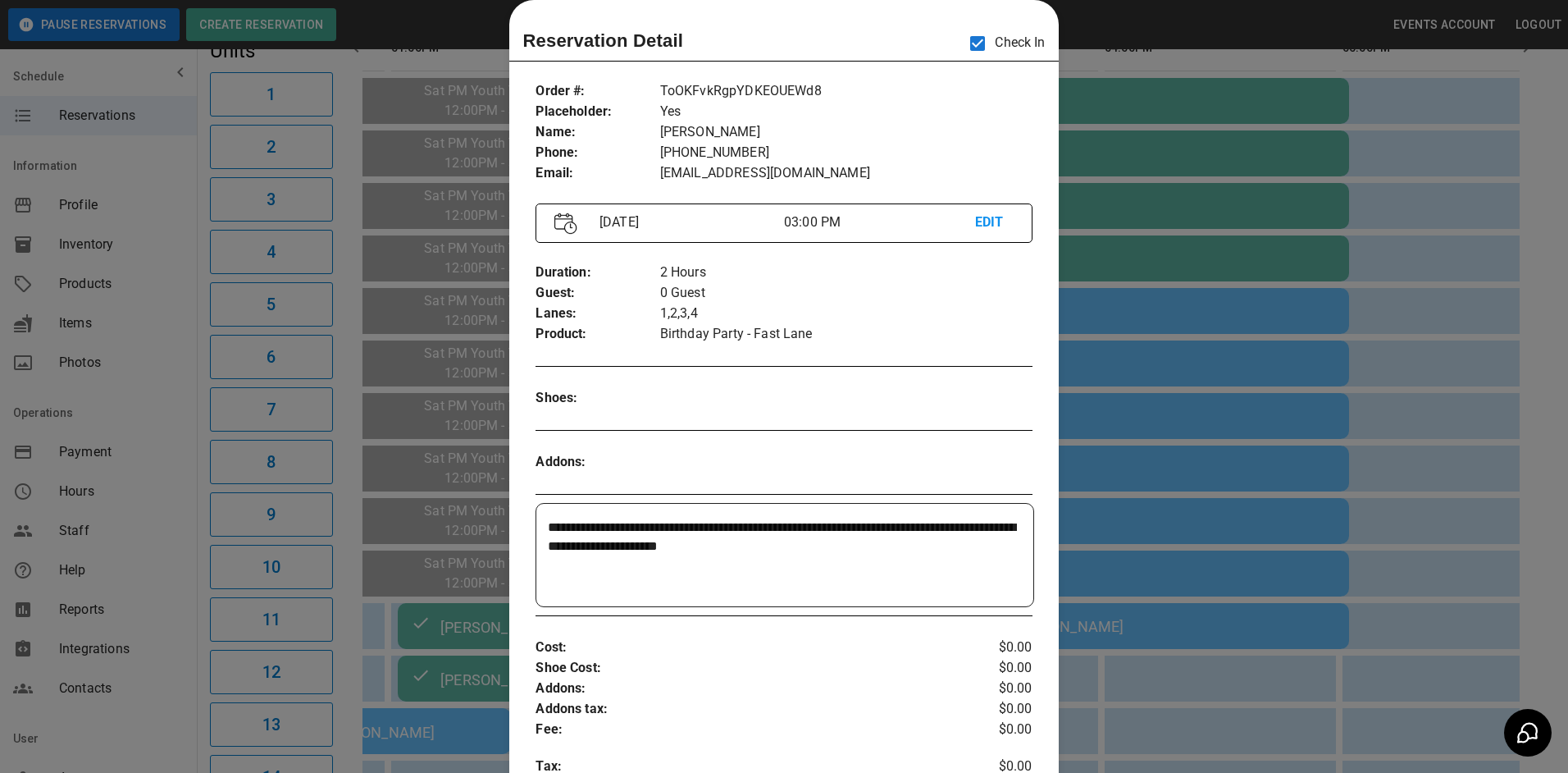
scroll to position [0, 1427]
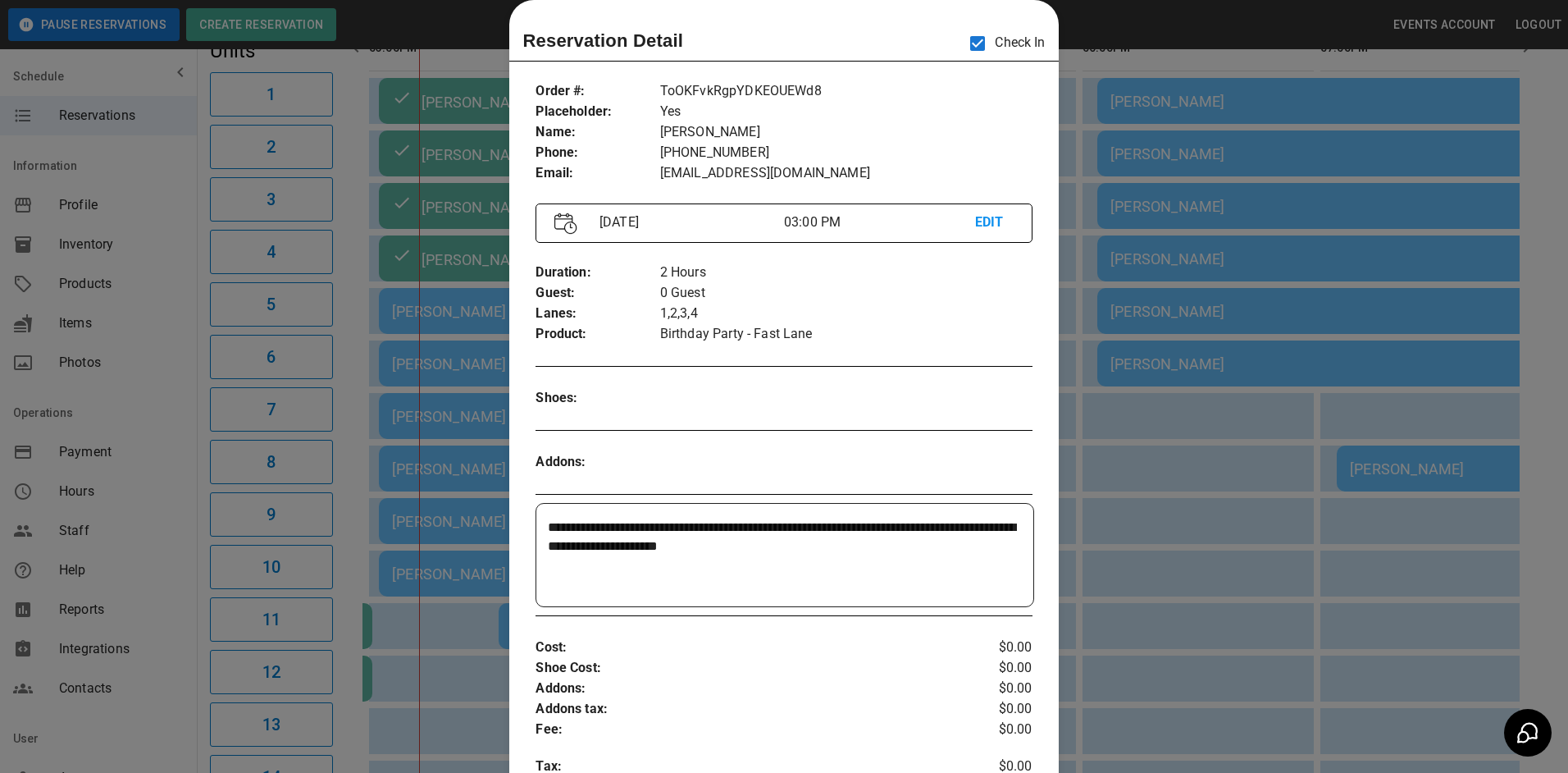
click at [1069, 174] on div at bounding box center [784, 386] width 1568 height 773
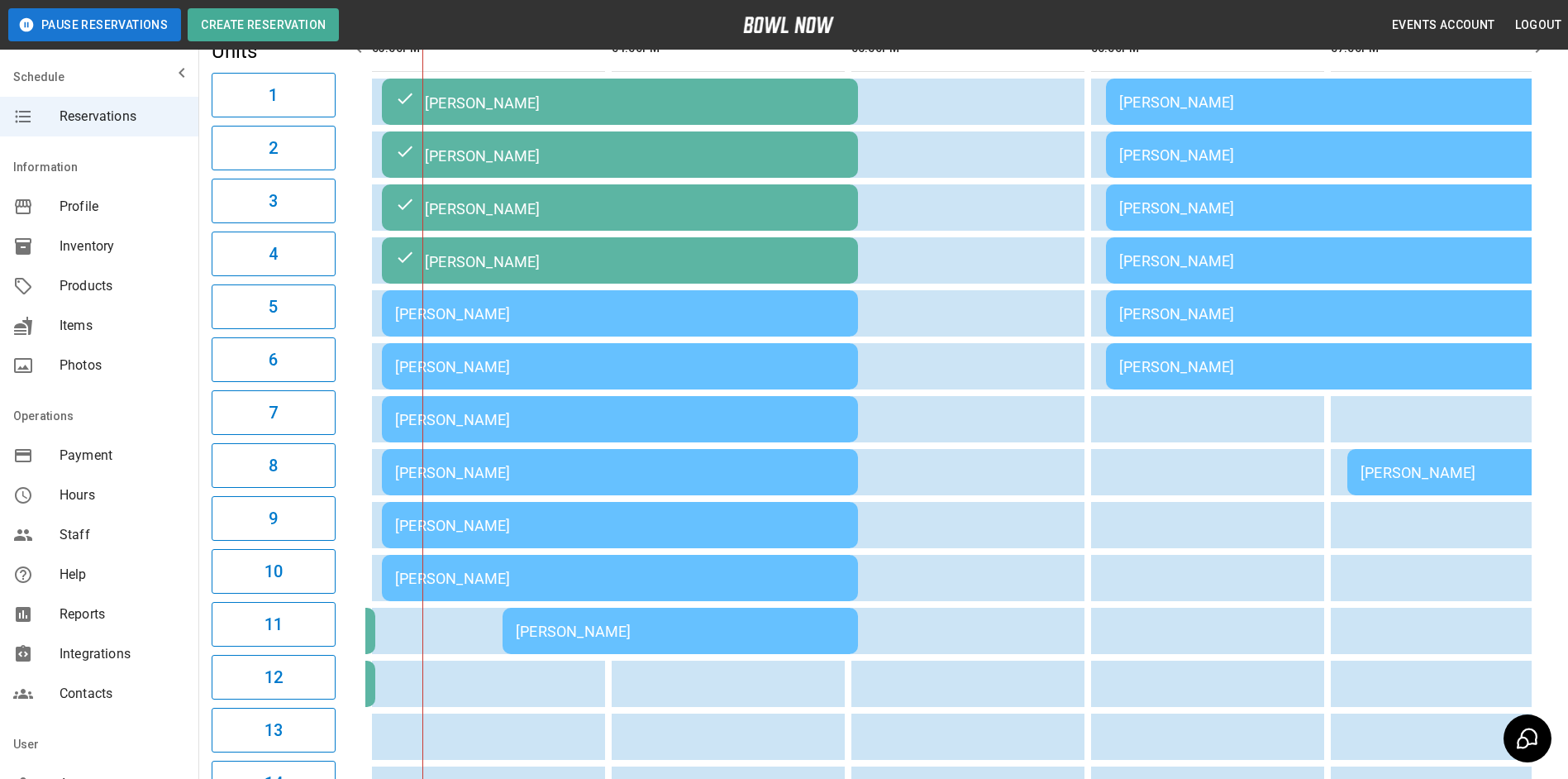
click at [578, 327] on td "[PERSON_NAME]" at bounding box center [620, 313] width 476 height 46
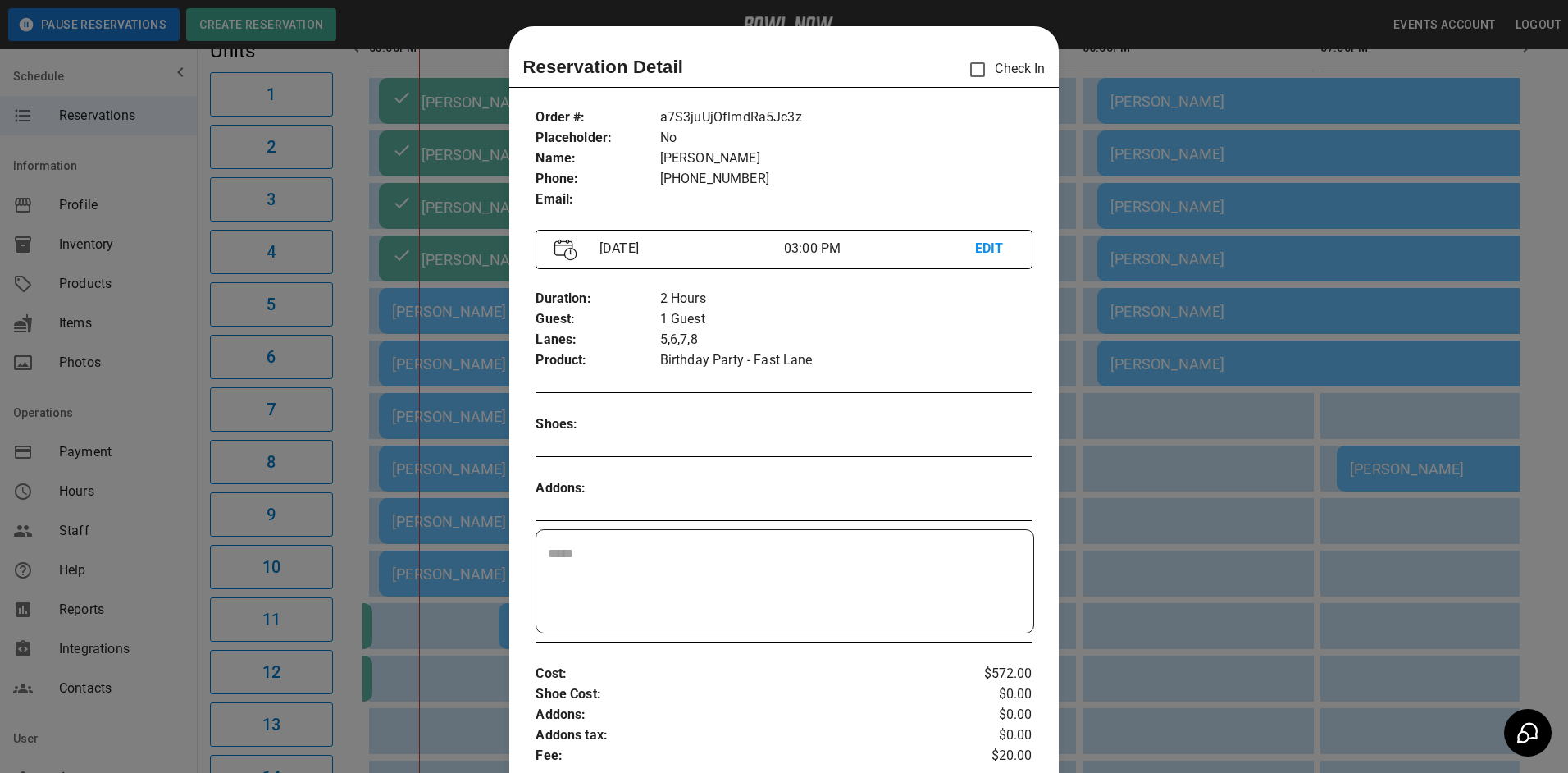
scroll to position [26, 0]
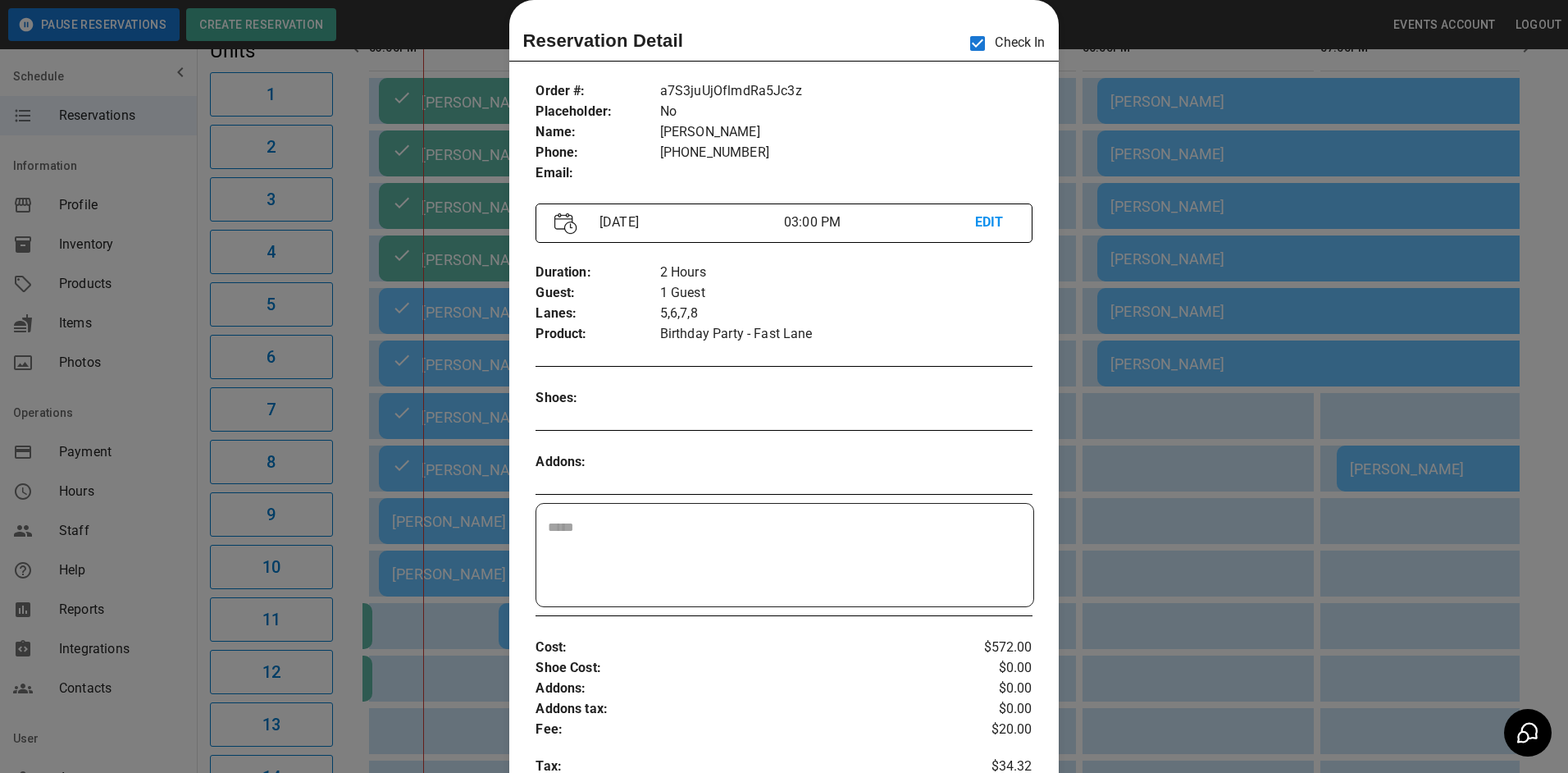
click at [1097, 455] on div at bounding box center [784, 386] width 1568 height 773
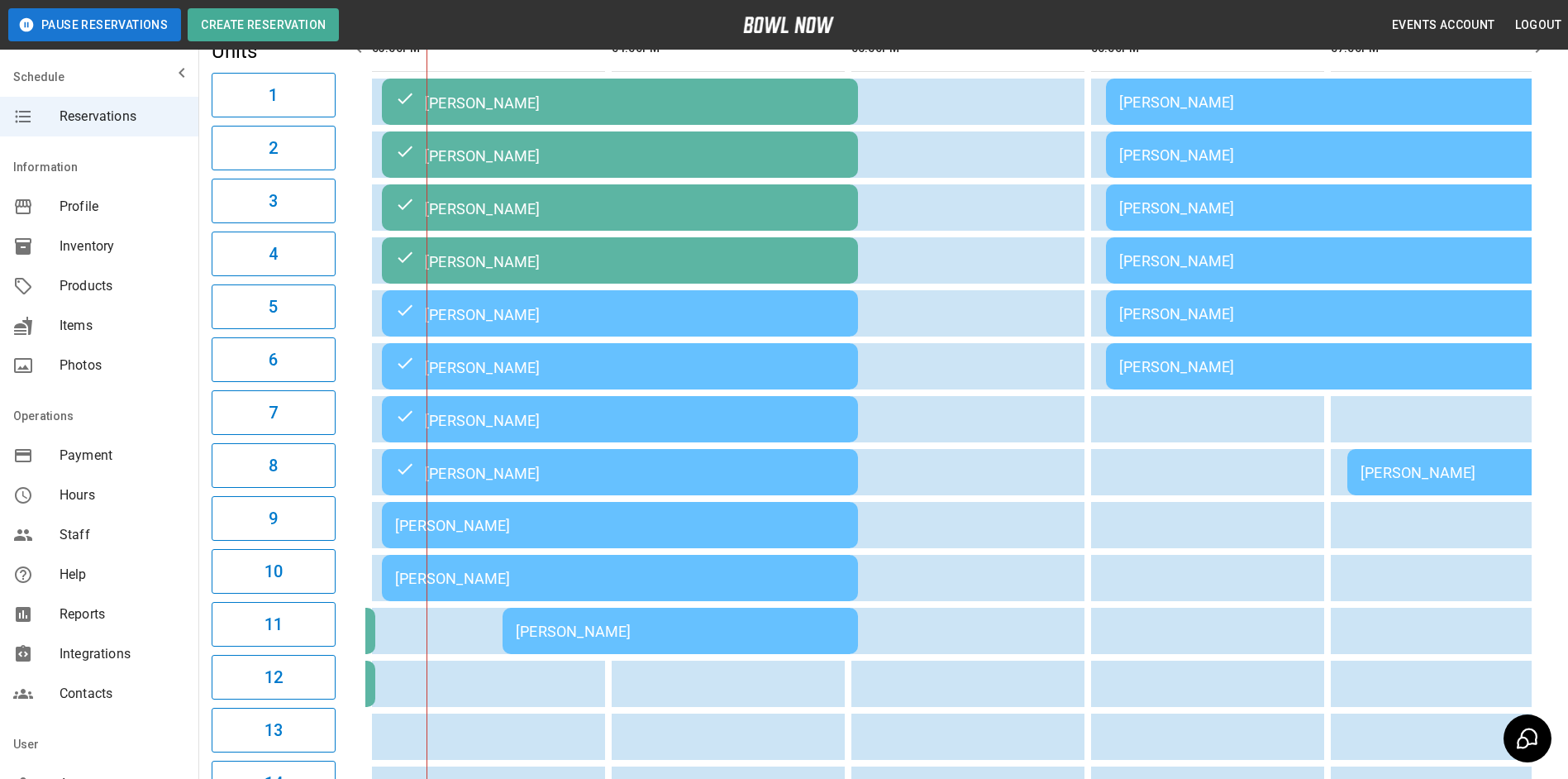
click at [609, 559] on table "[PERSON_NAME] [PERSON_NAME] [PERSON_NAME] [PERSON_NAME] [PERSON_NAME] [PERSON_N…" at bounding box center [741, 630] width 3626 height 1224
click at [608, 534] on div "[PERSON_NAME]" at bounding box center [620, 525] width 449 height 17
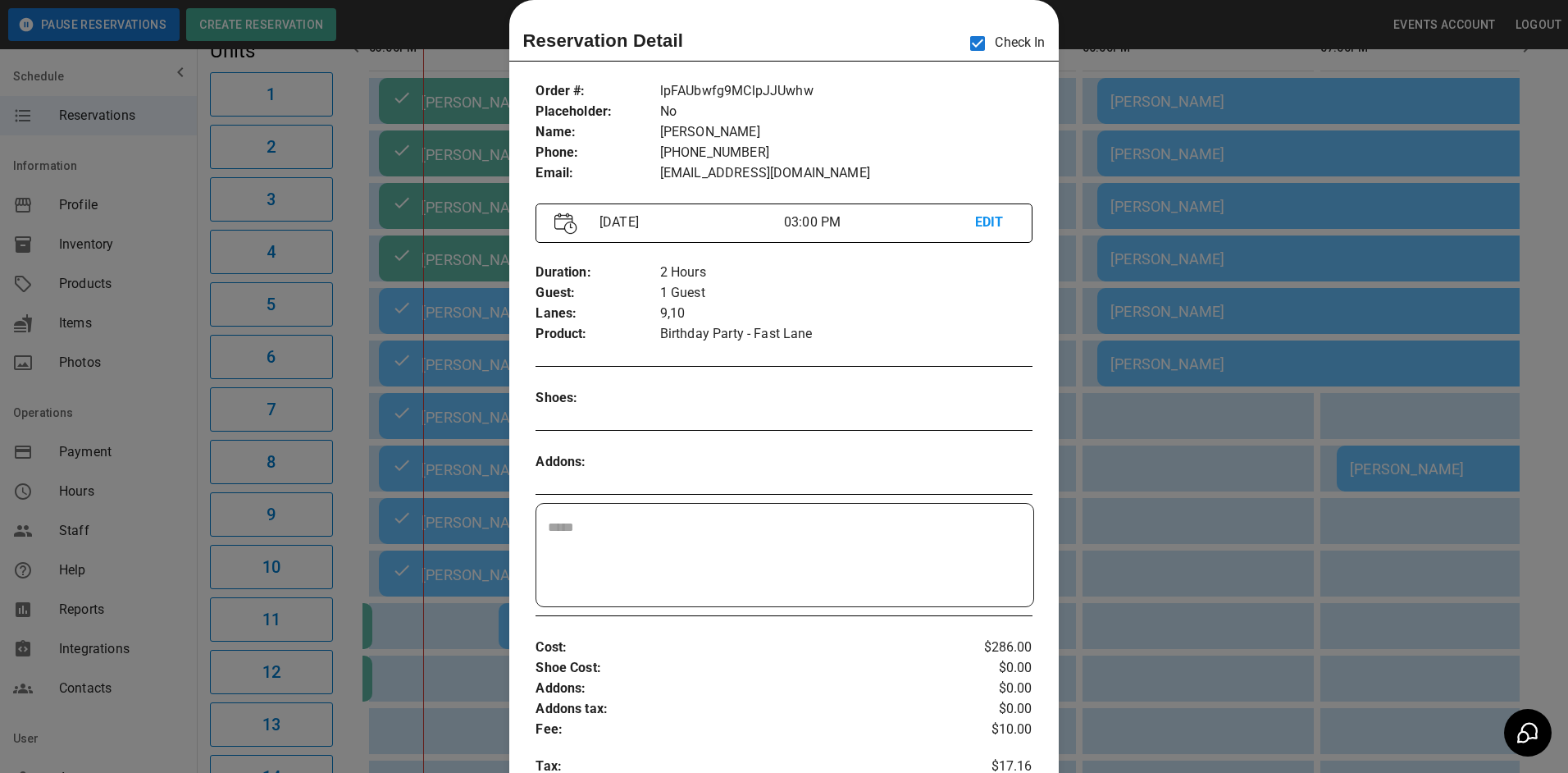
click at [1122, 512] on div at bounding box center [784, 386] width 1568 height 773
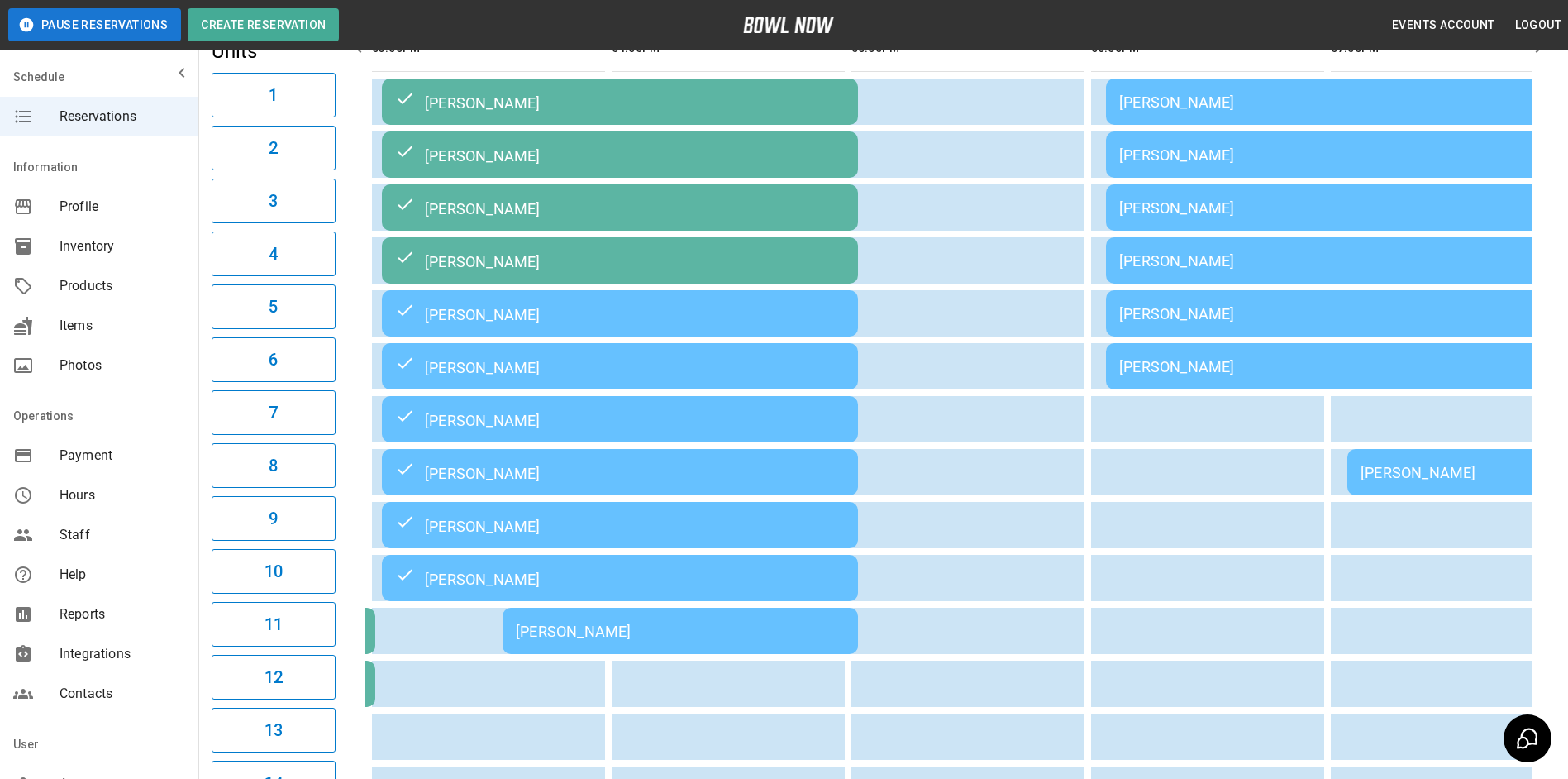
click at [725, 639] on div "[PERSON_NAME]" at bounding box center [680, 631] width 329 height 17
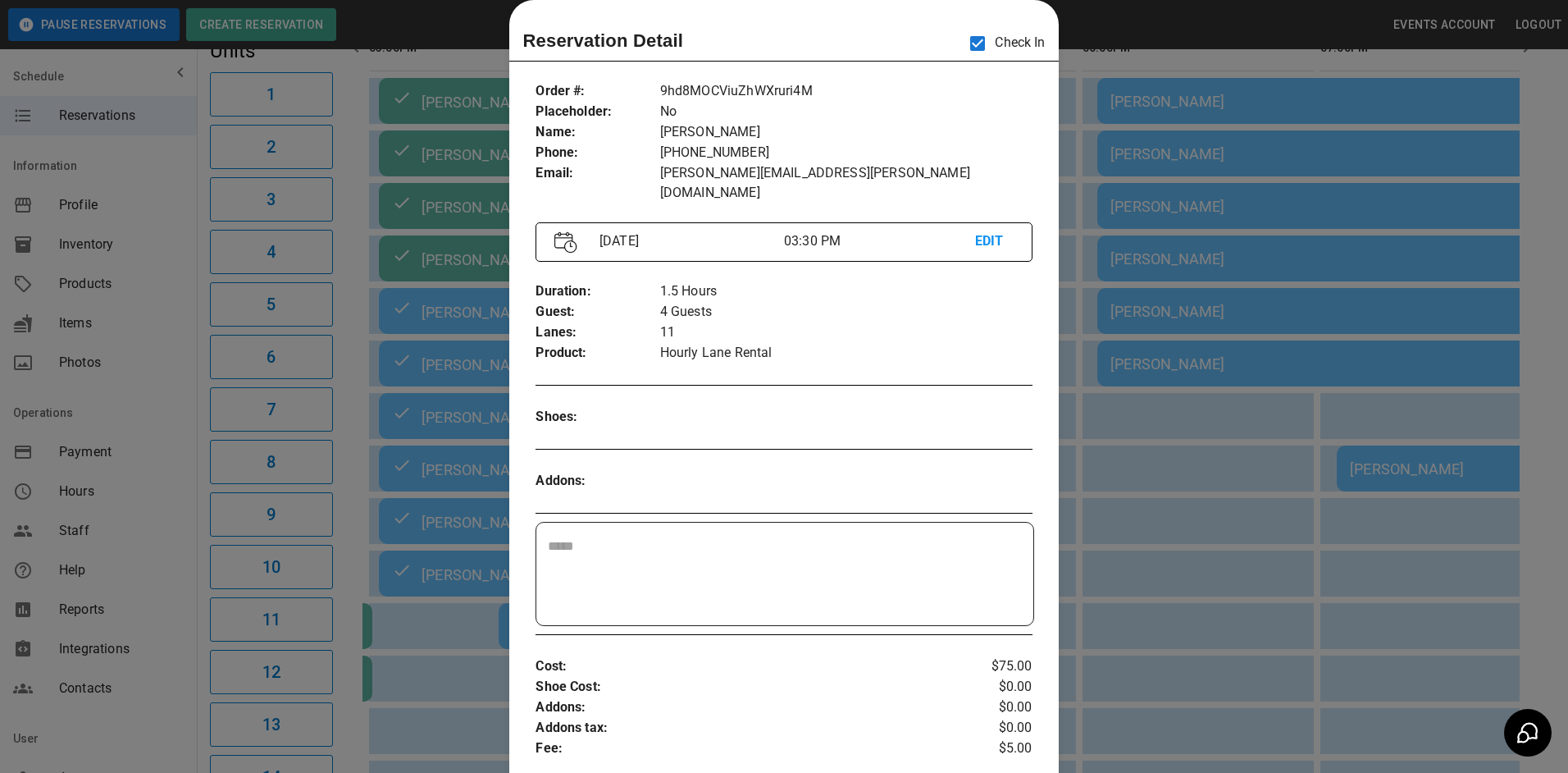
click at [1115, 528] on div at bounding box center [784, 386] width 1568 height 773
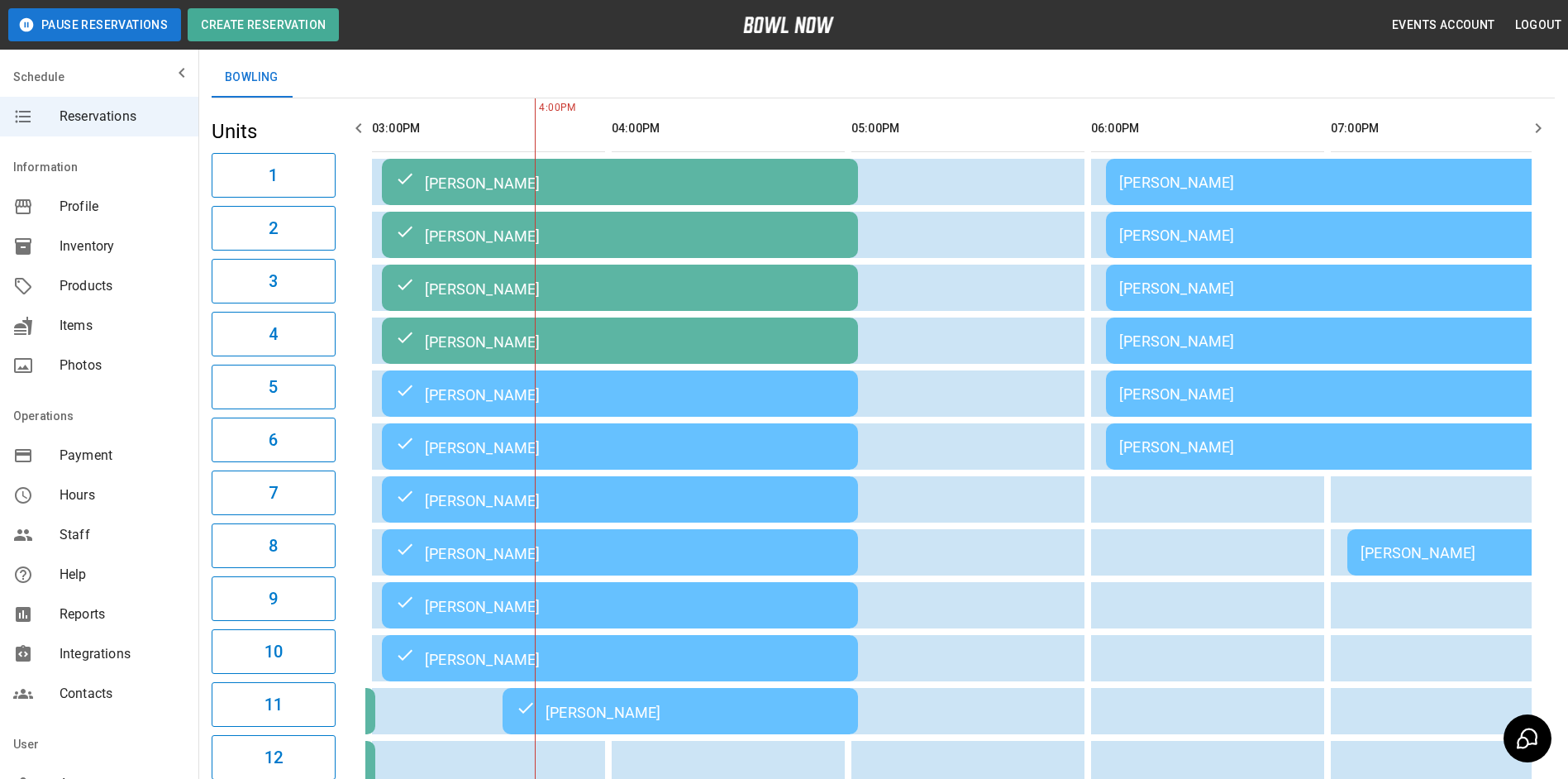
scroll to position [0, 0]
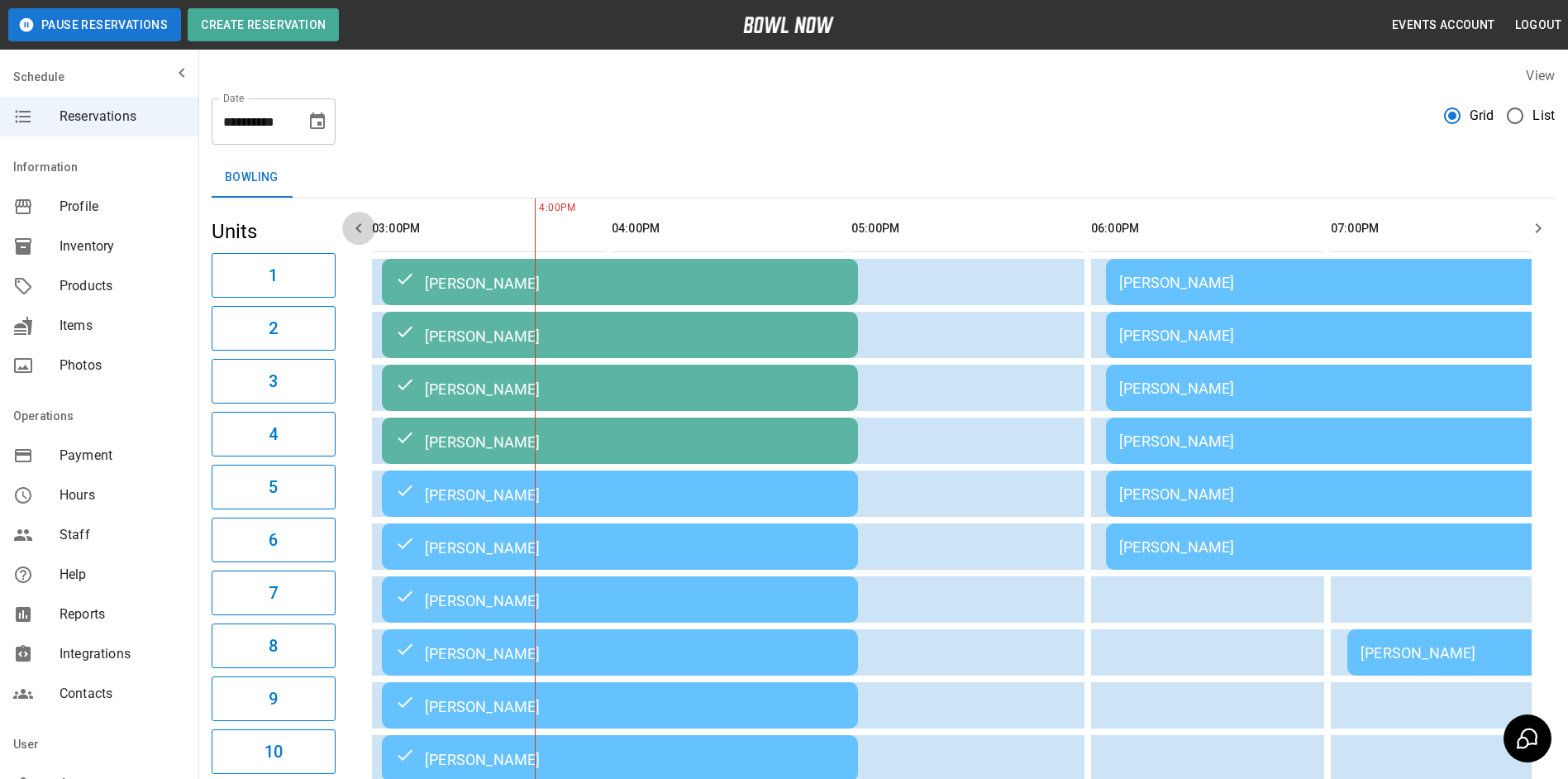
click at [361, 225] on icon "button" at bounding box center [358, 227] width 20 height 20
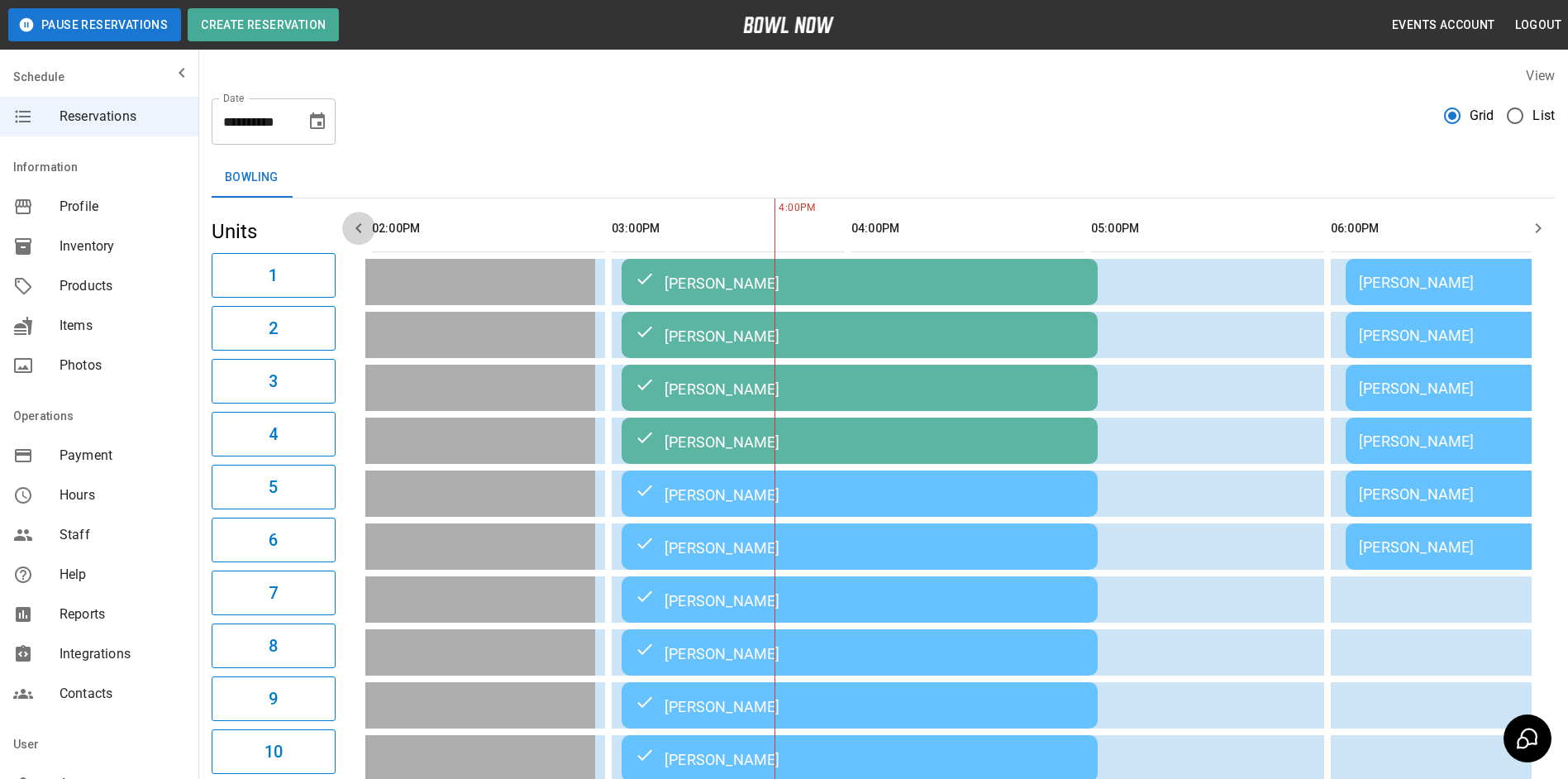
click at [361, 225] on icon "button" at bounding box center [358, 227] width 20 height 20
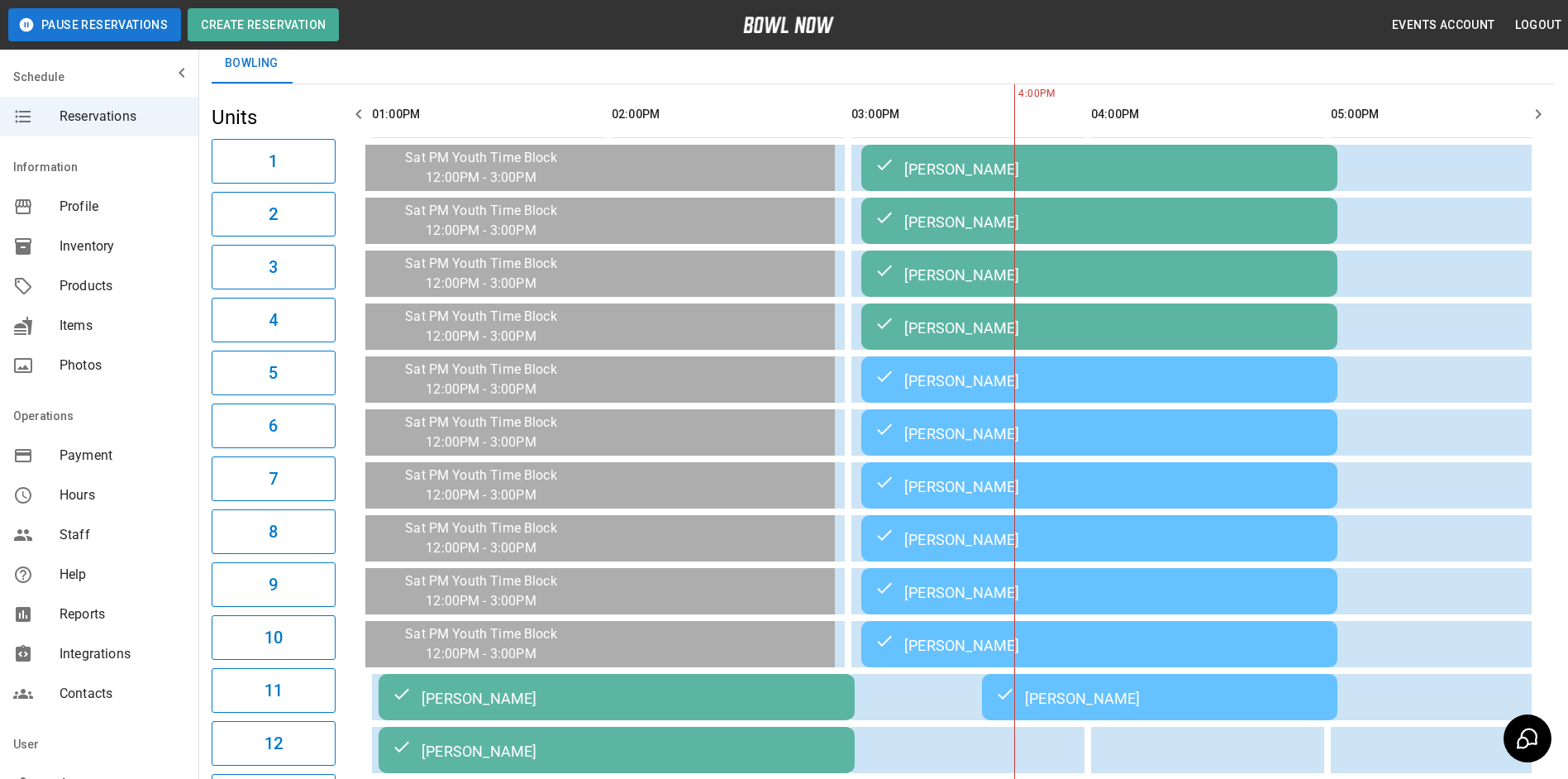
scroll to position [0, 0]
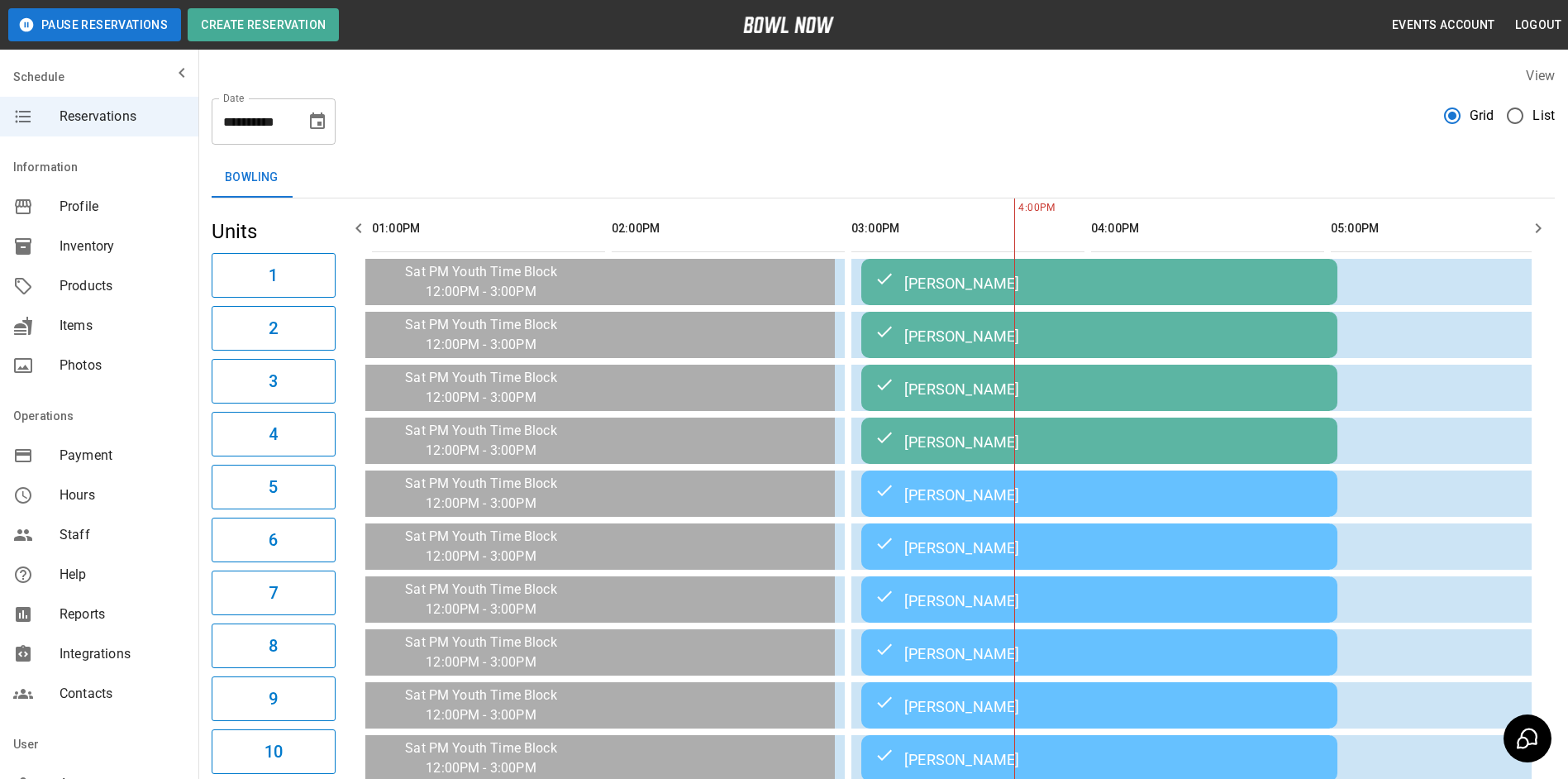
click at [1537, 227] on icon "button" at bounding box center [1537, 227] width 20 height 20
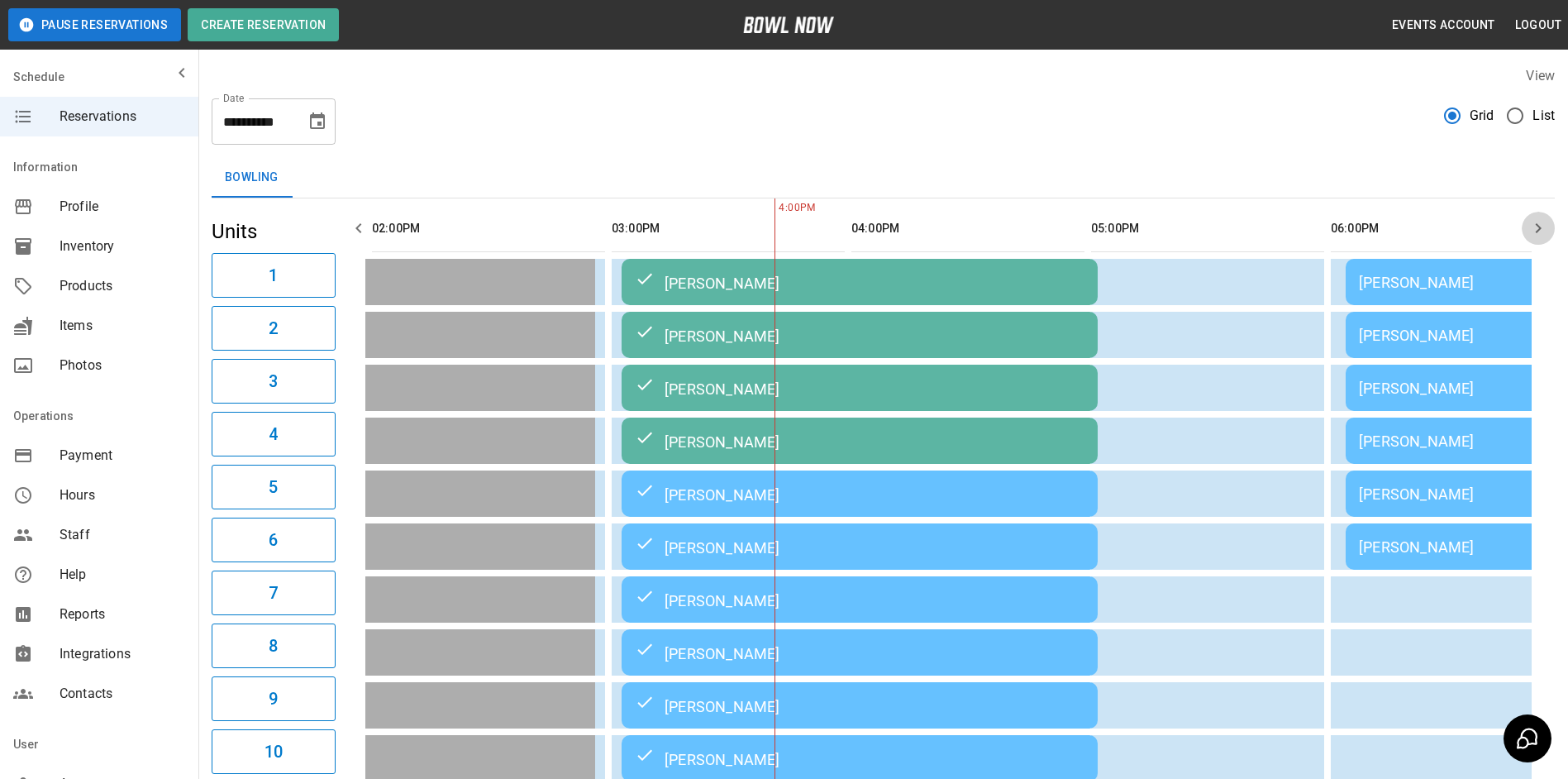
click at [1537, 227] on icon "button" at bounding box center [1537, 227] width 20 height 20
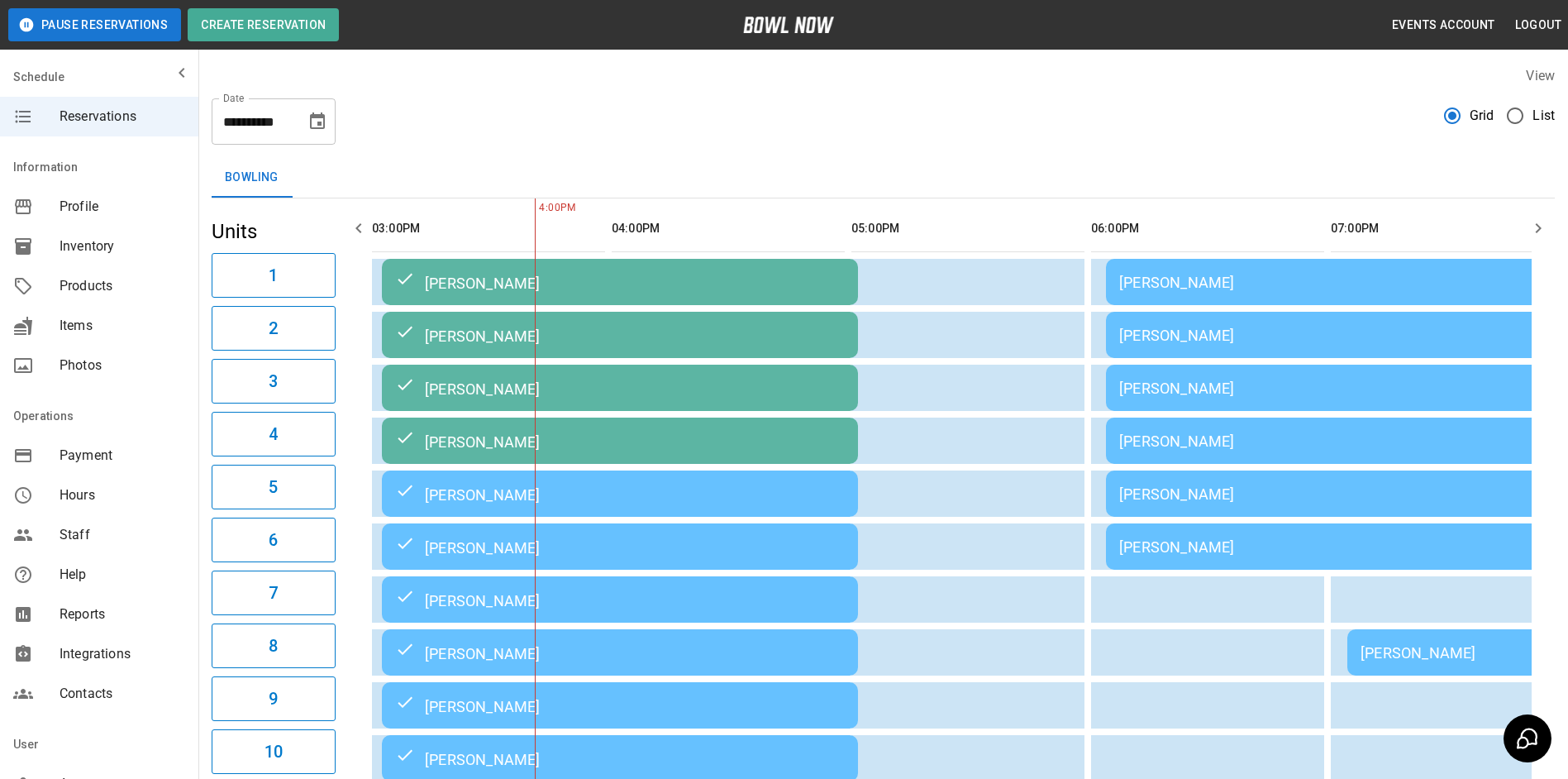
click at [49, 210] on div "mailbox folders" at bounding box center [37, 206] width 46 height 20
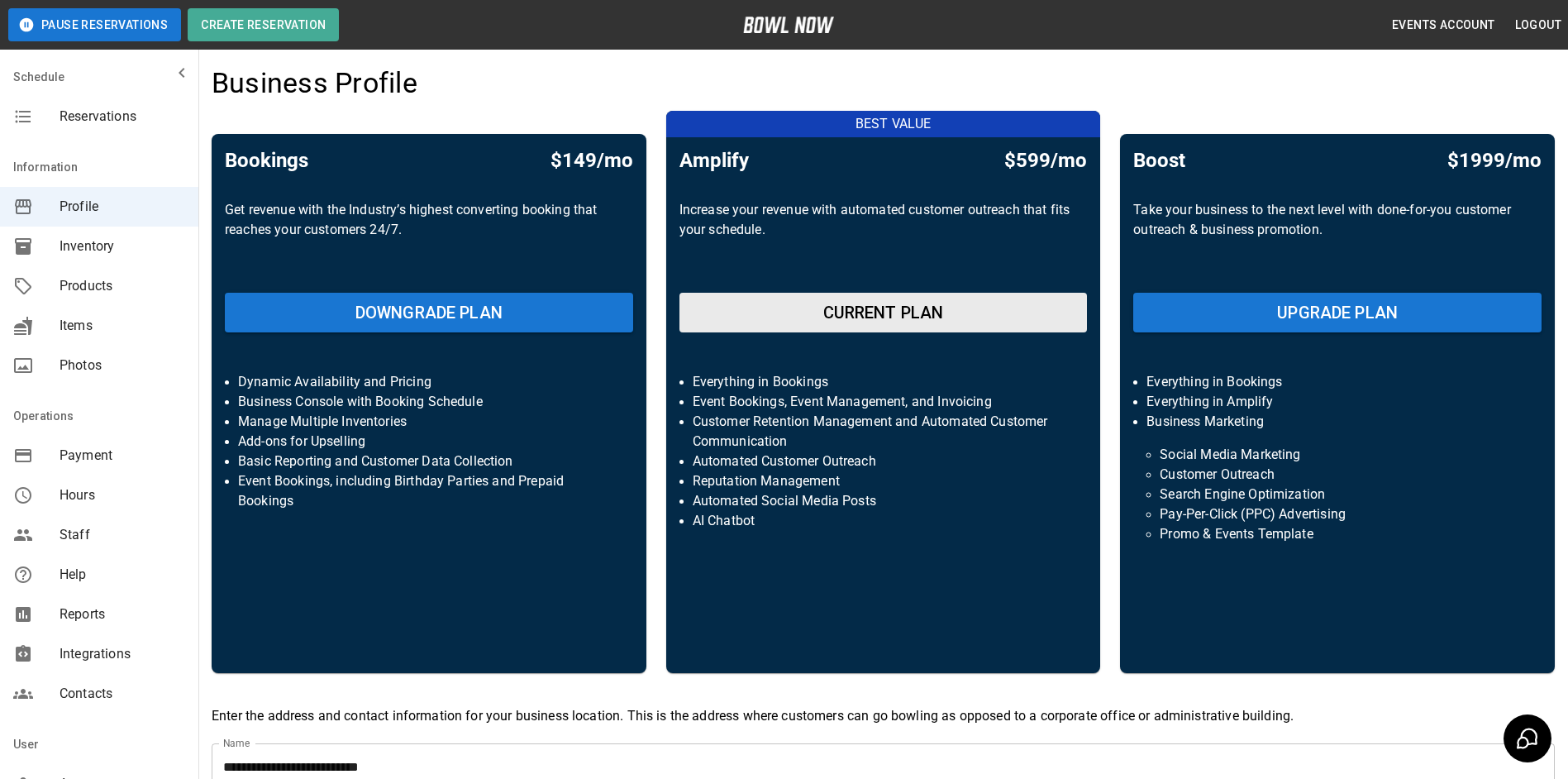
click at [504, 83] on div "Business Profile" at bounding box center [884, 89] width 1343 height 44
click at [118, 128] on div "Reservations" at bounding box center [99, 117] width 198 height 40
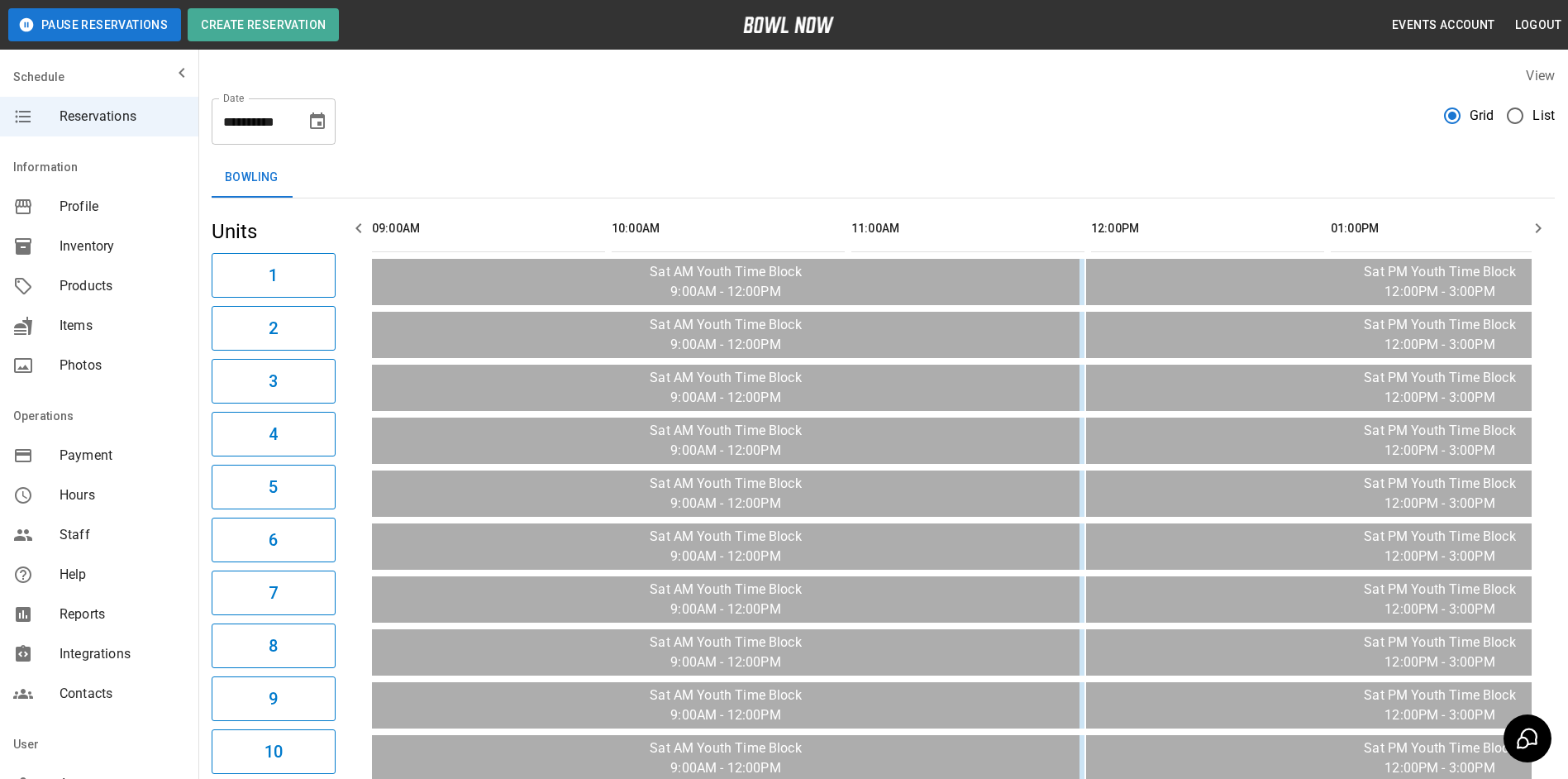
scroll to position [0, 1678]
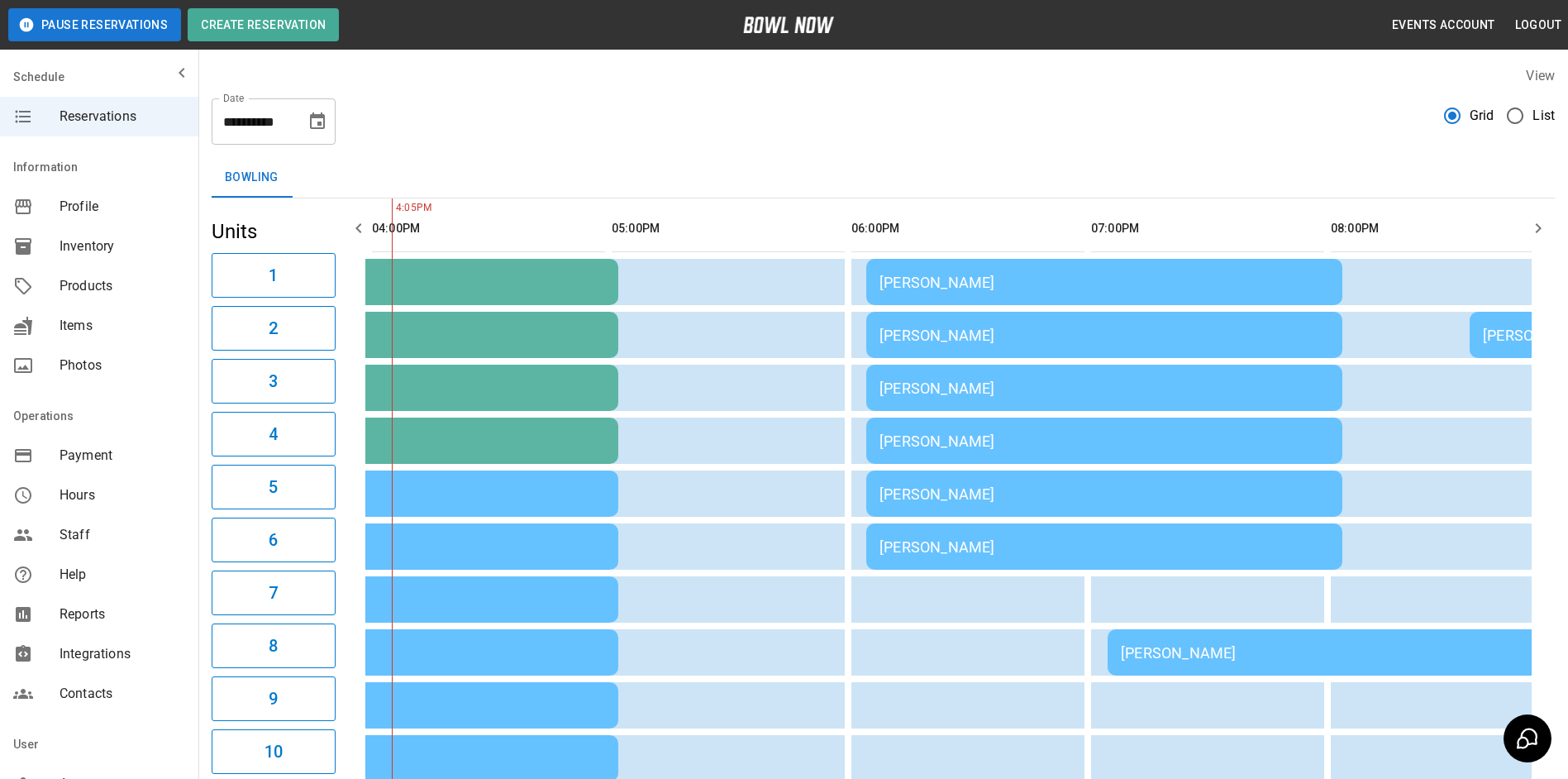
click at [77, 196] on div "Profile" at bounding box center [99, 206] width 198 height 40
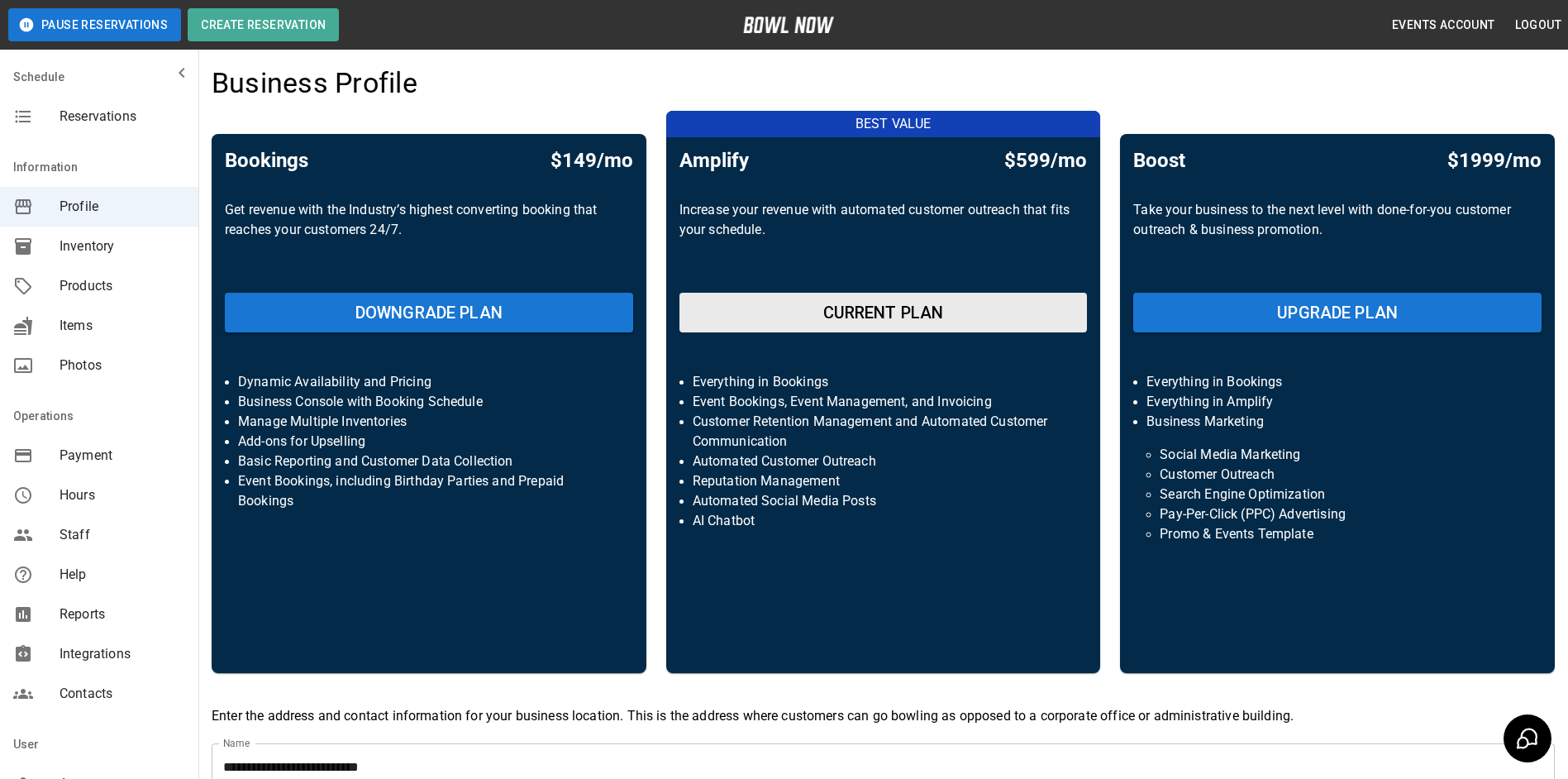
click at [60, 115] on span "Reservations" at bounding box center [123, 116] width 126 height 20
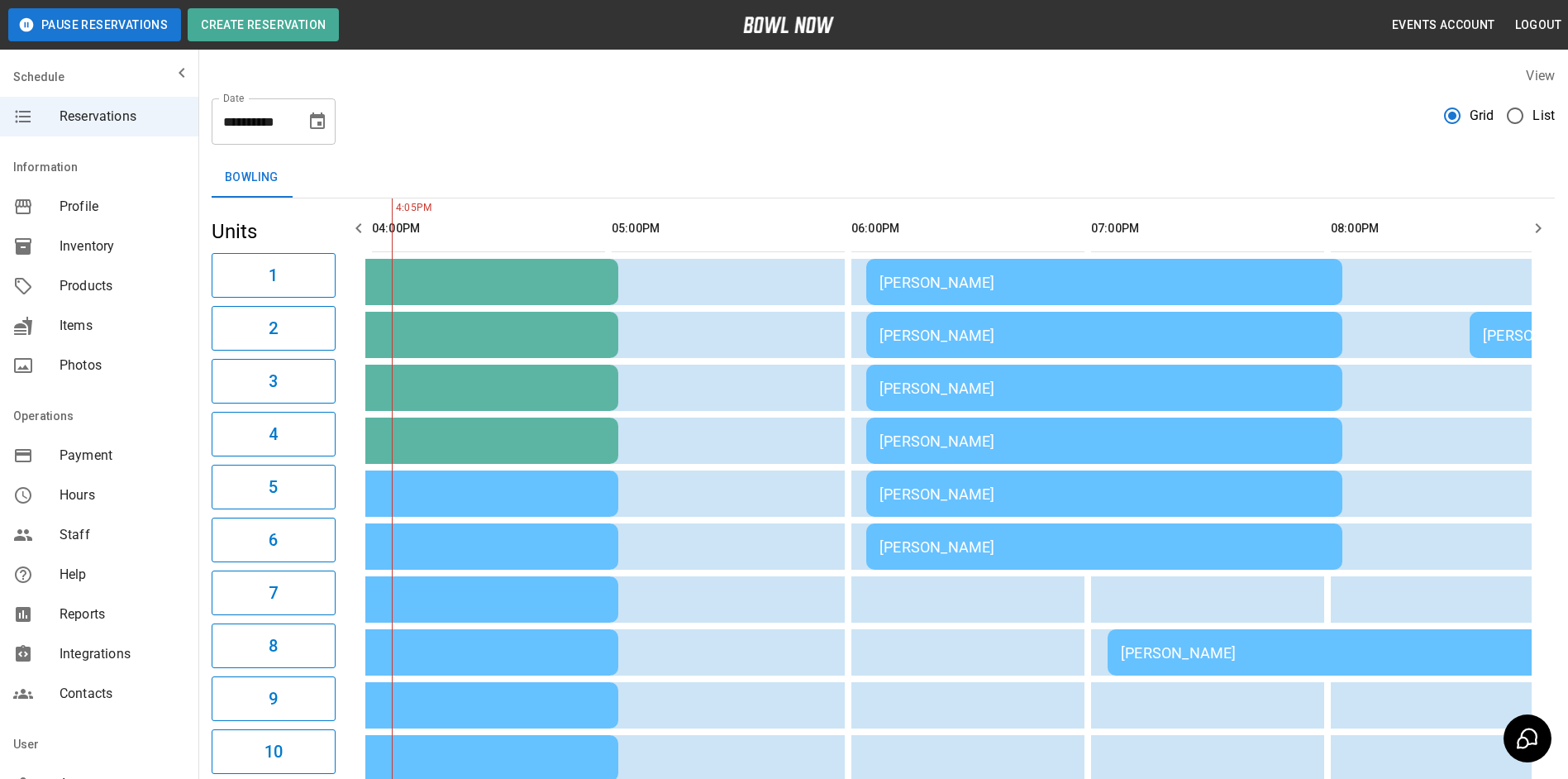
click at [363, 242] on button "button" at bounding box center [358, 228] width 33 height 33
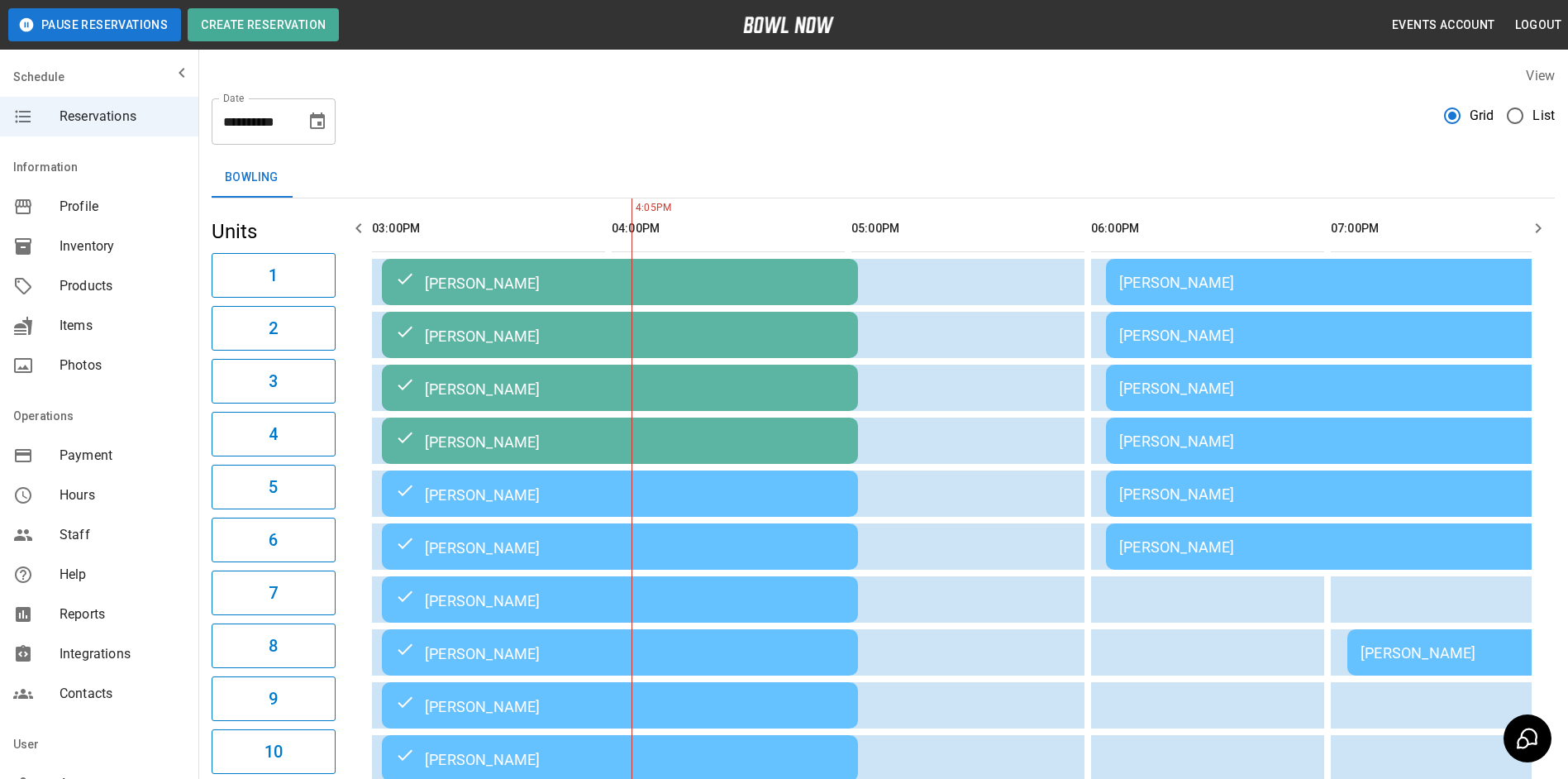
click at [1308, 289] on div "[PERSON_NAME]" at bounding box center [1344, 282] width 449 height 17
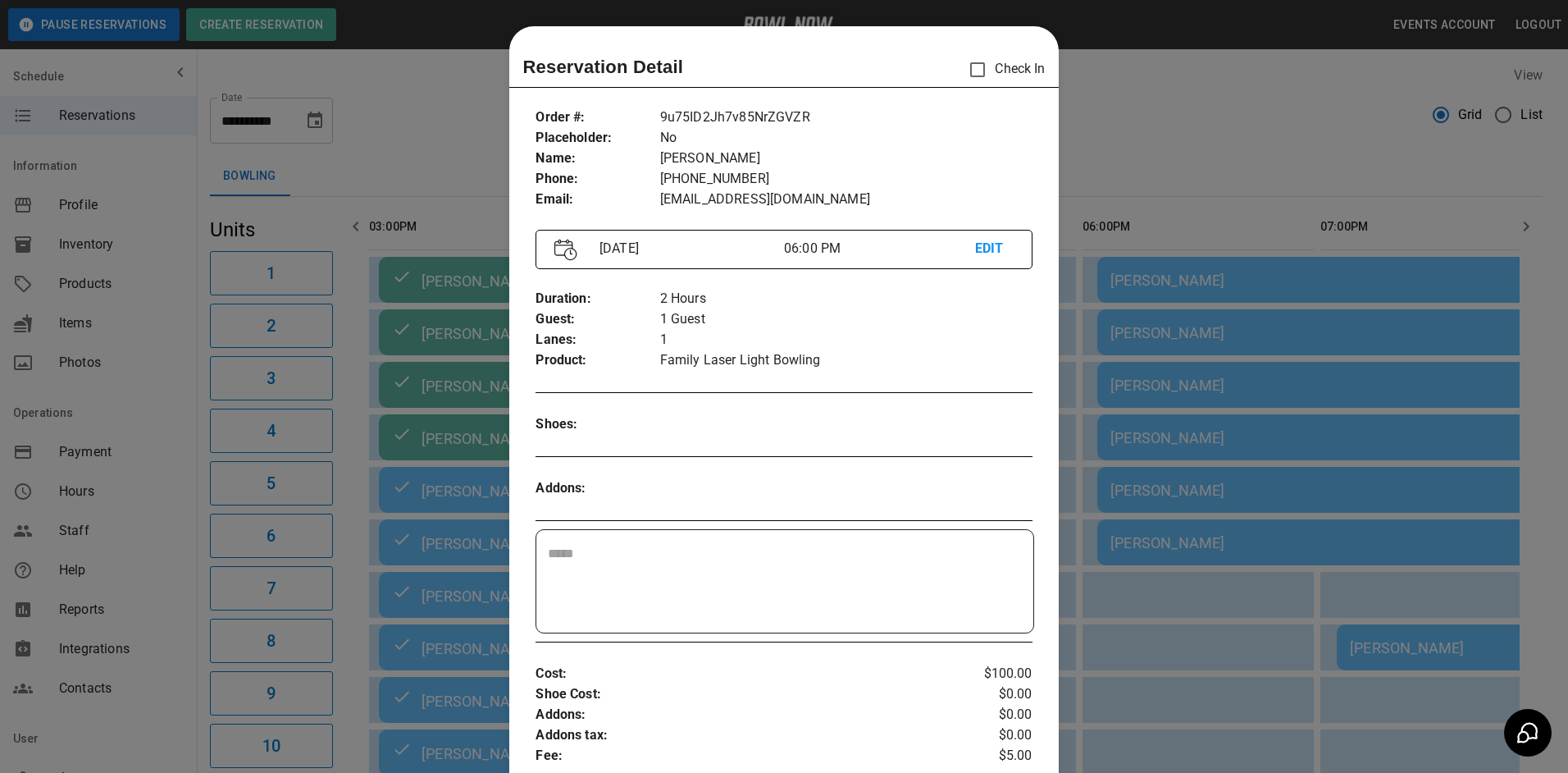
scroll to position [26, 0]
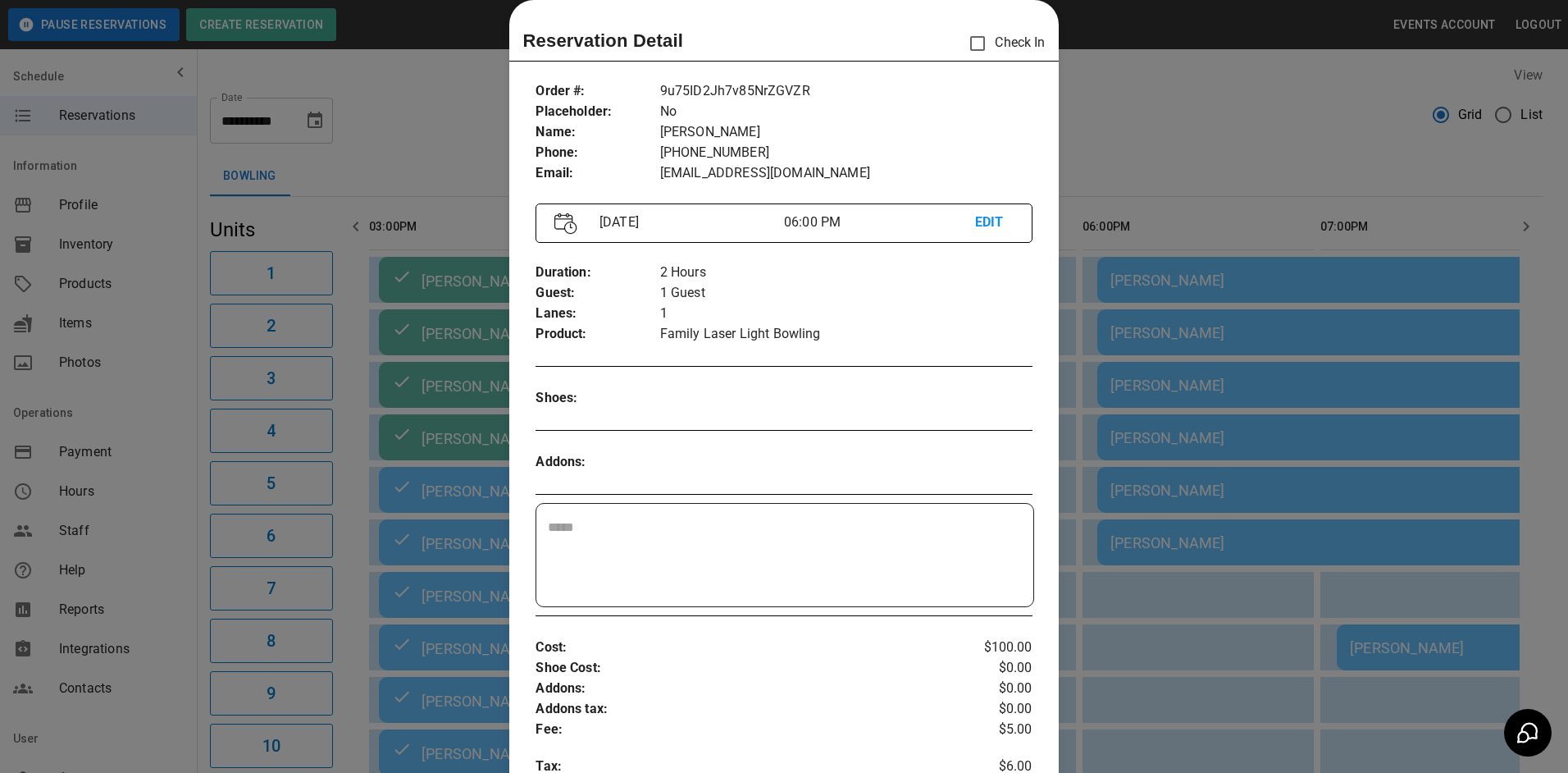
click at [1284, 408] on div at bounding box center [784, 386] width 1568 height 773
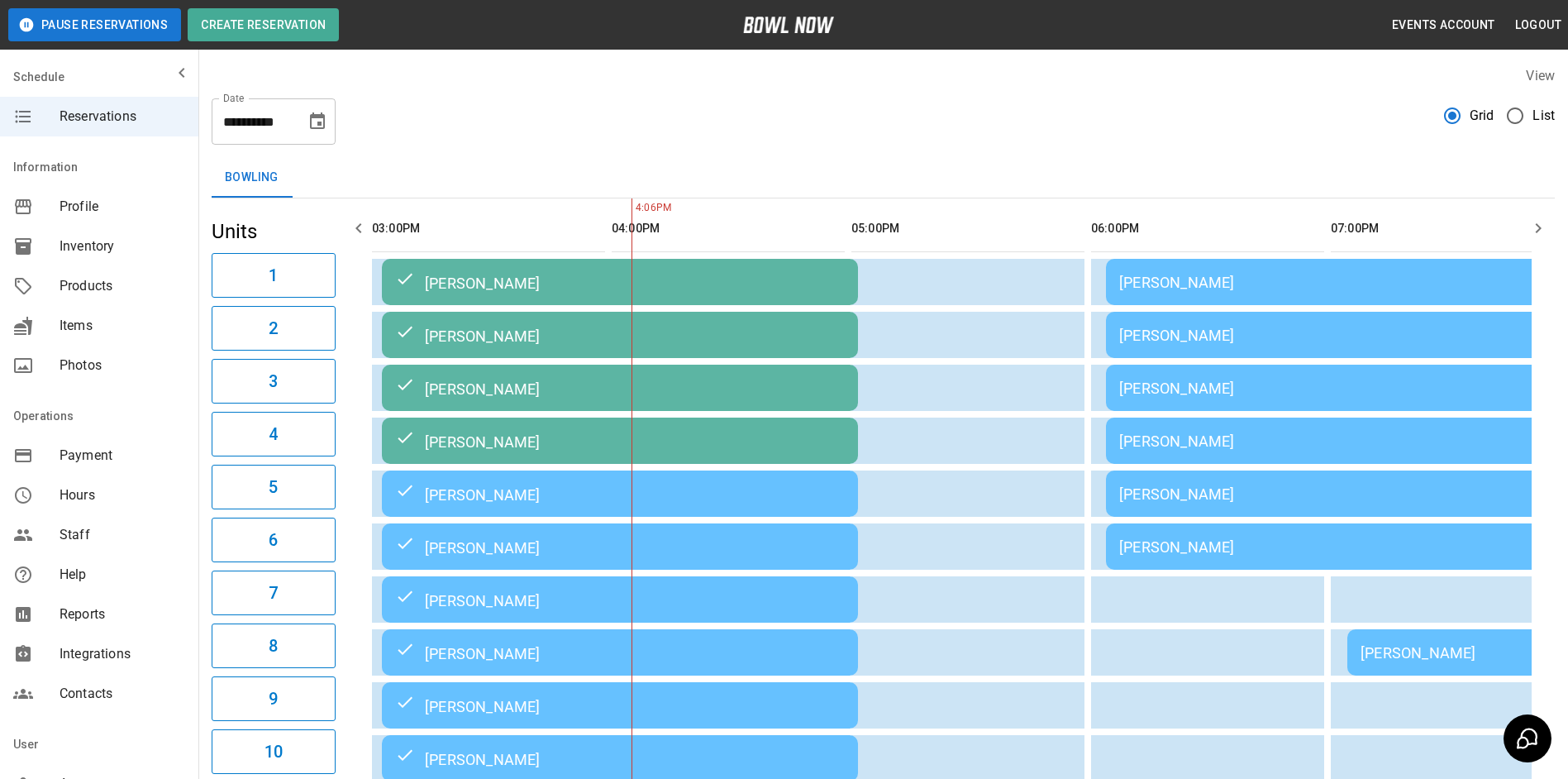
click at [1251, 354] on td "[PERSON_NAME]" at bounding box center [1343, 335] width 476 height 46
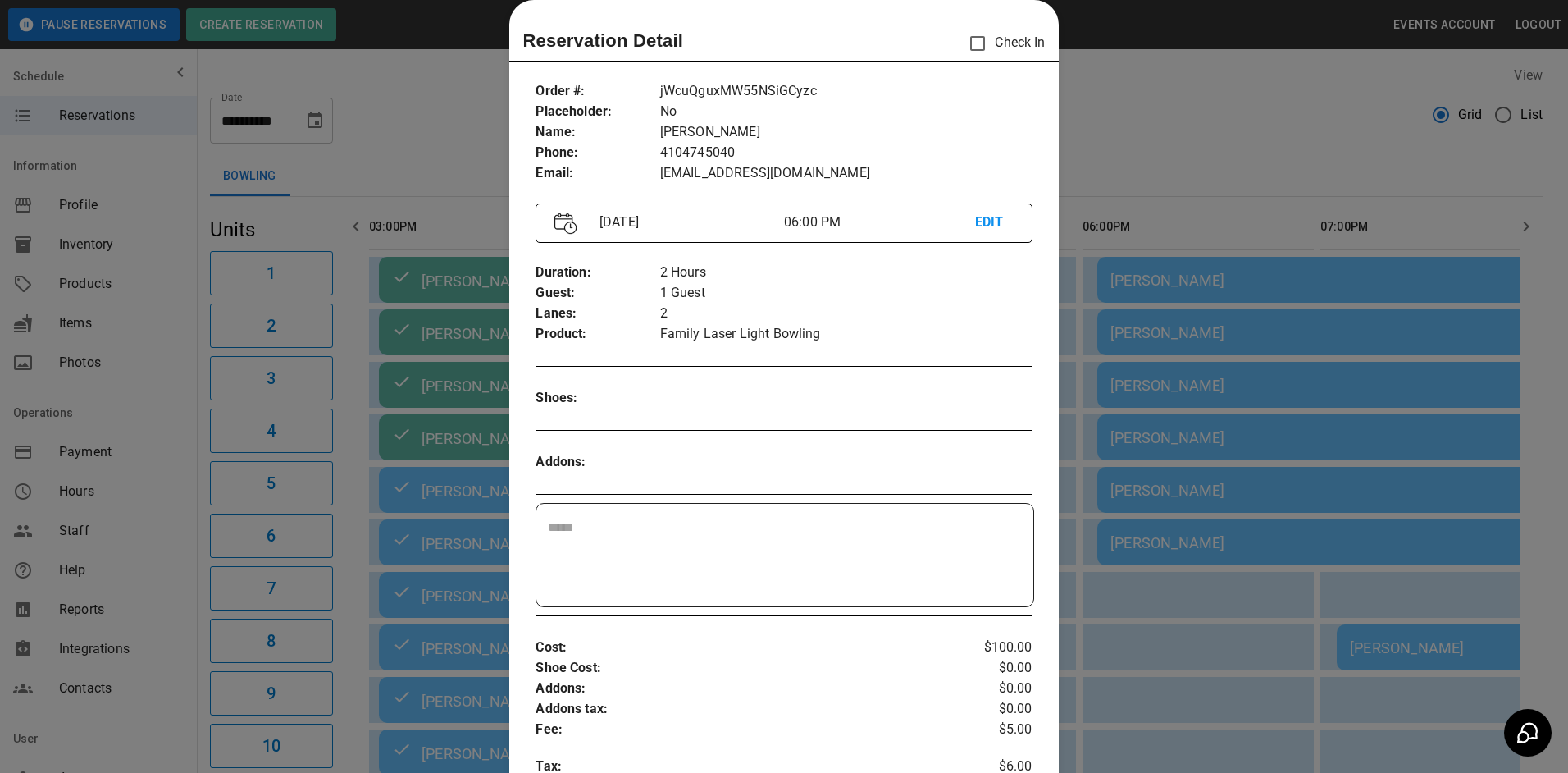
click at [1242, 349] on div at bounding box center [784, 386] width 1568 height 773
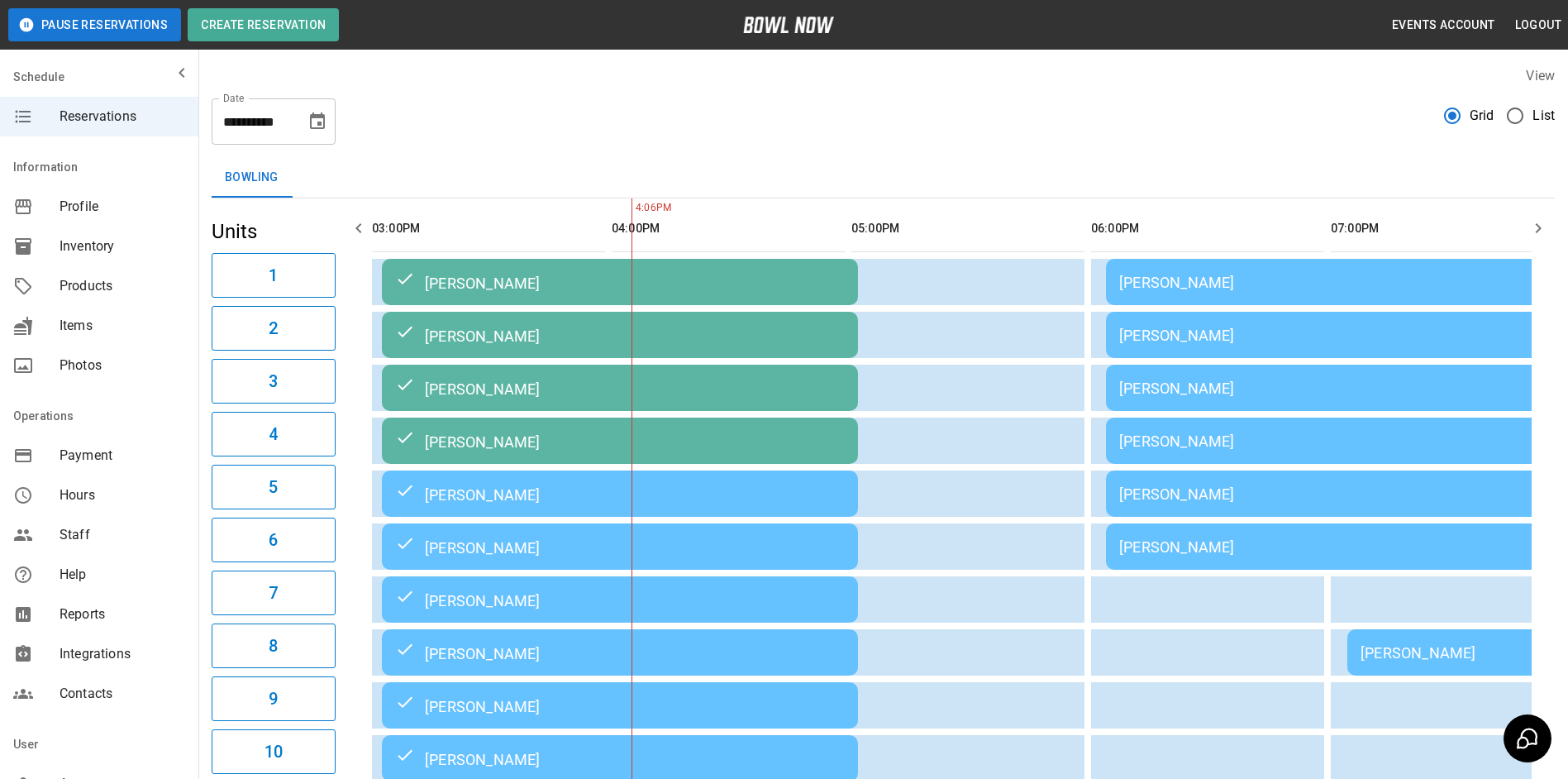
click at [1277, 390] on div "[PERSON_NAME]" at bounding box center [1344, 388] width 449 height 17
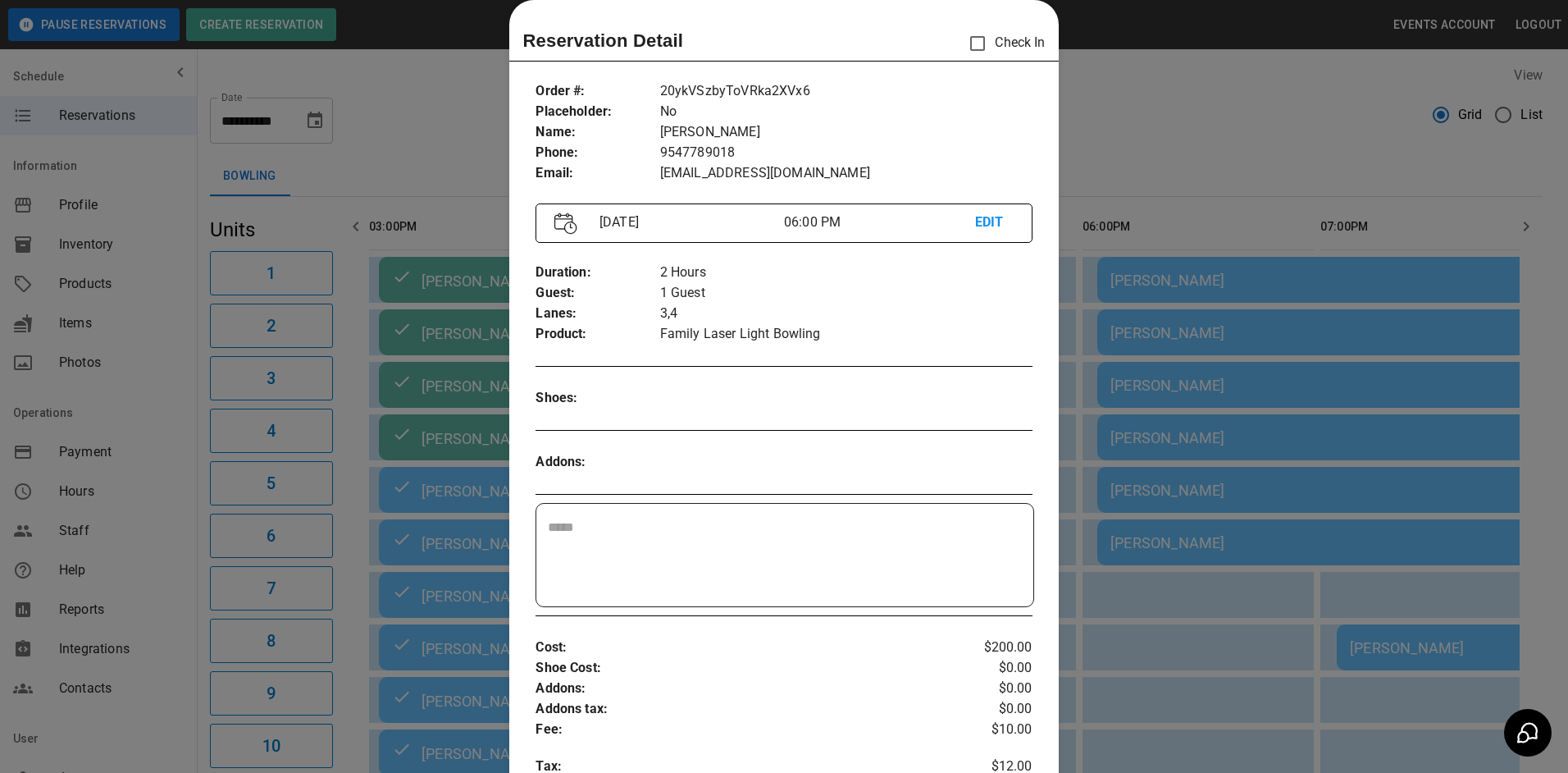
click at [1267, 383] on div at bounding box center [784, 386] width 1568 height 773
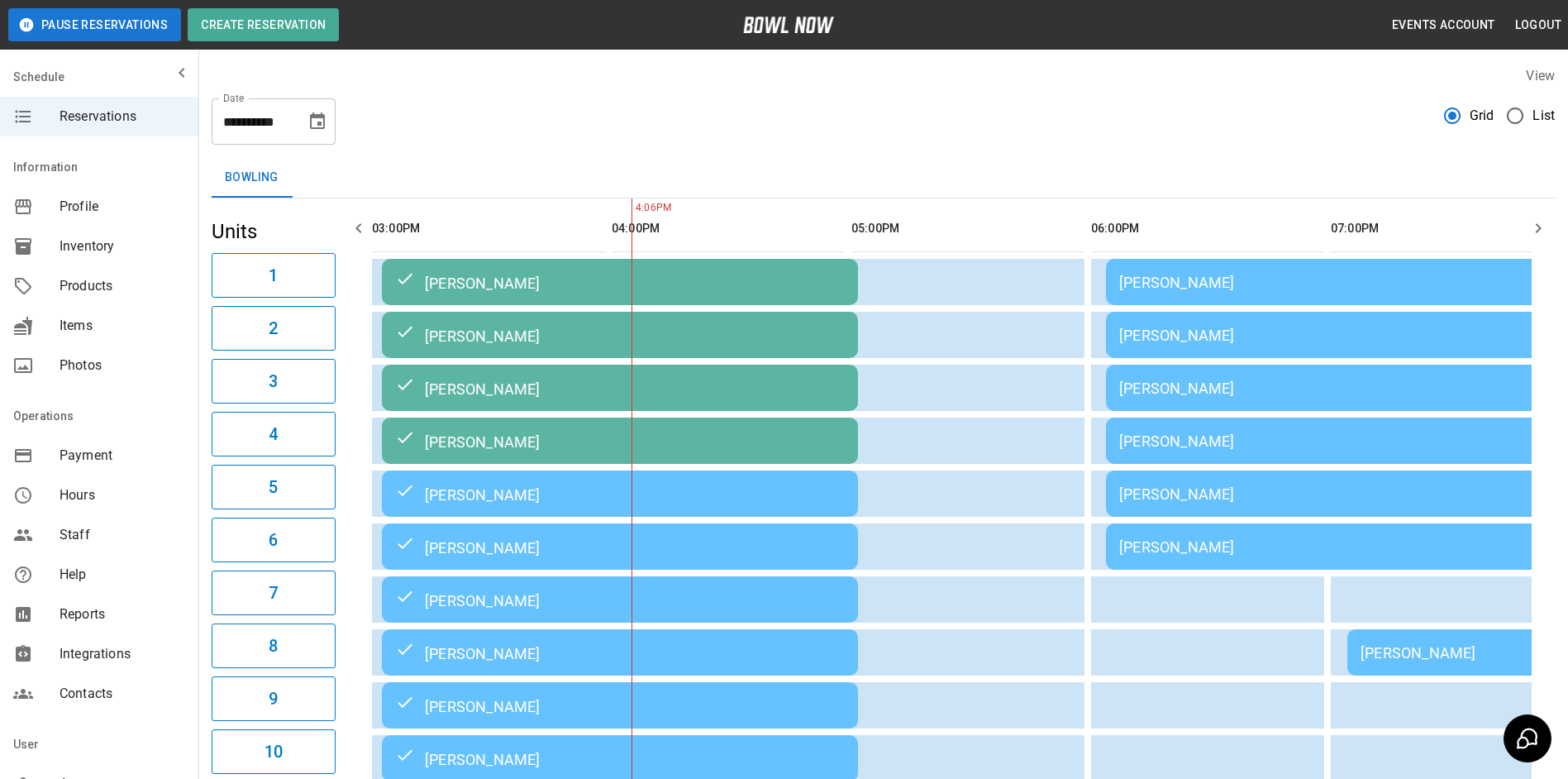
click at [1290, 501] on div "[PERSON_NAME]" at bounding box center [1344, 494] width 449 height 17
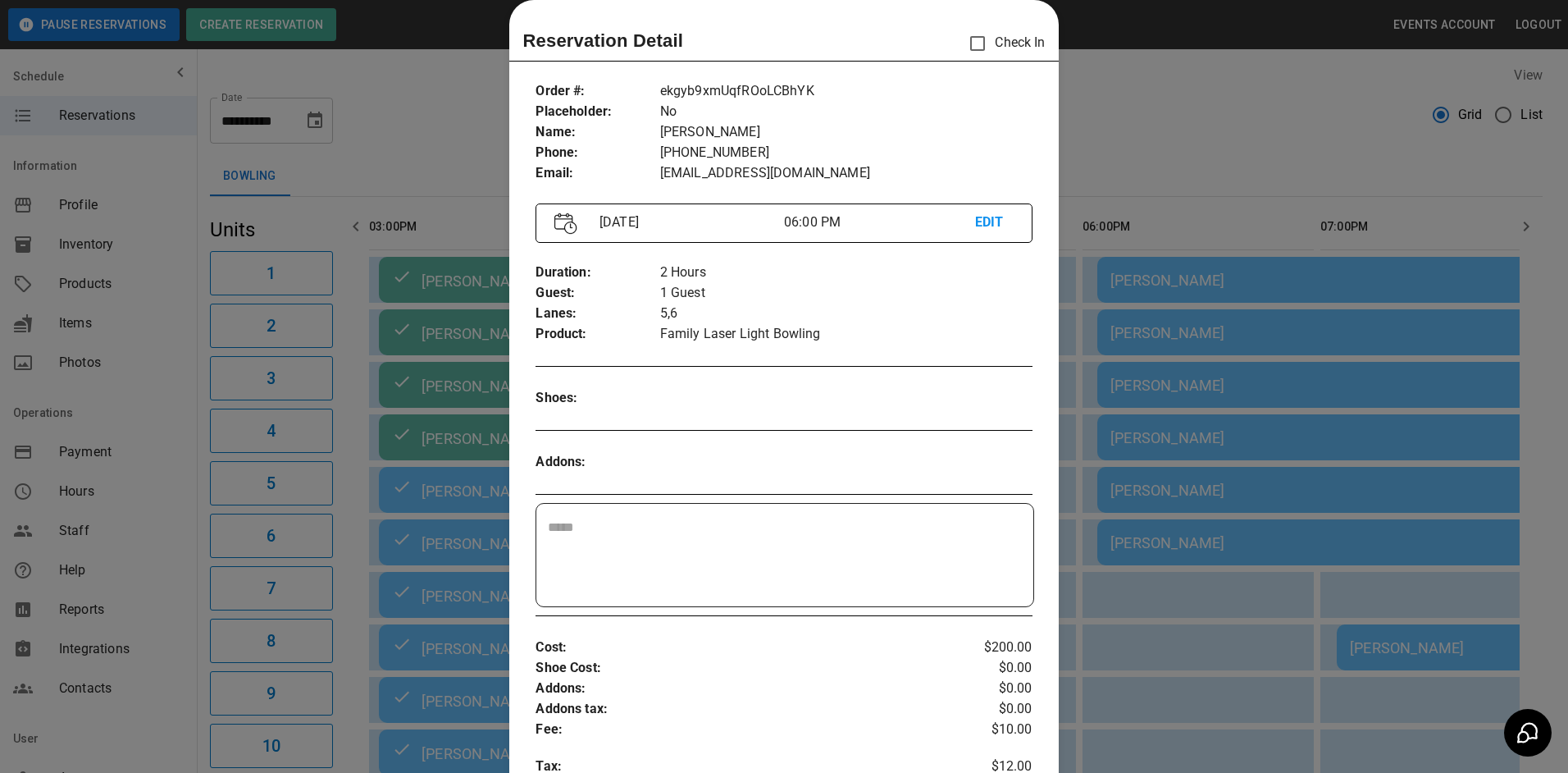
click at [1286, 530] on div at bounding box center [784, 386] width 1568 height 773
